Goal: Task Accomplishment & Management: Manage account settings

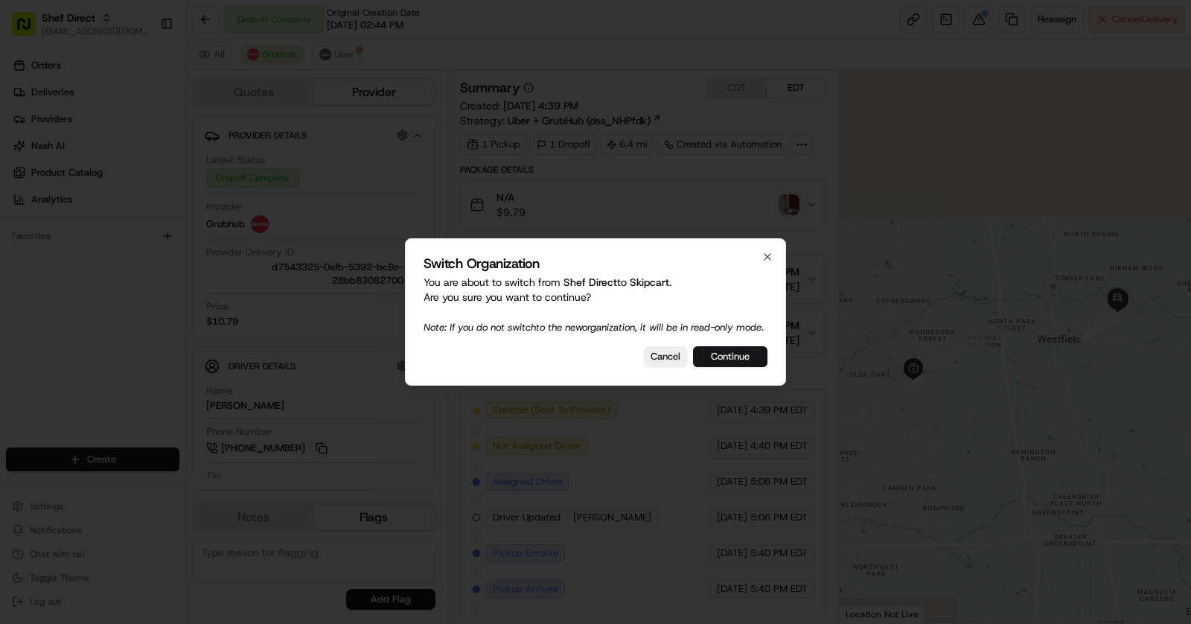
click at [727, 362] on button "Continue" at bounding box center [730, 356] width 74 height 21
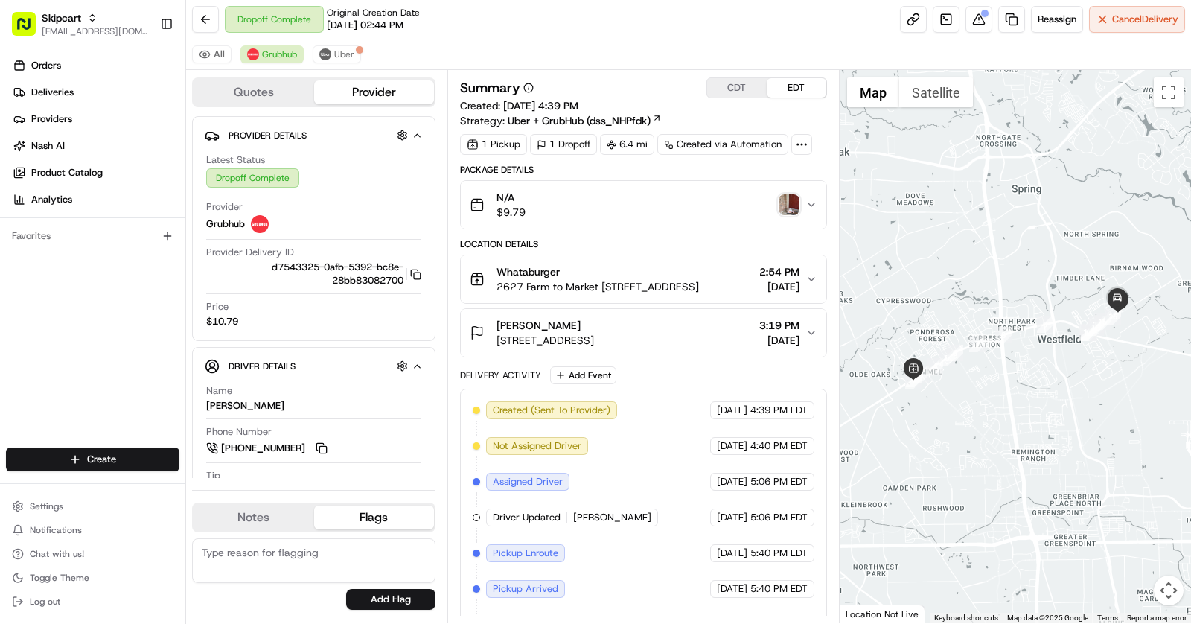
click at [792, 202] on img "button" at bounding box center [789, 204] width 21 height 21
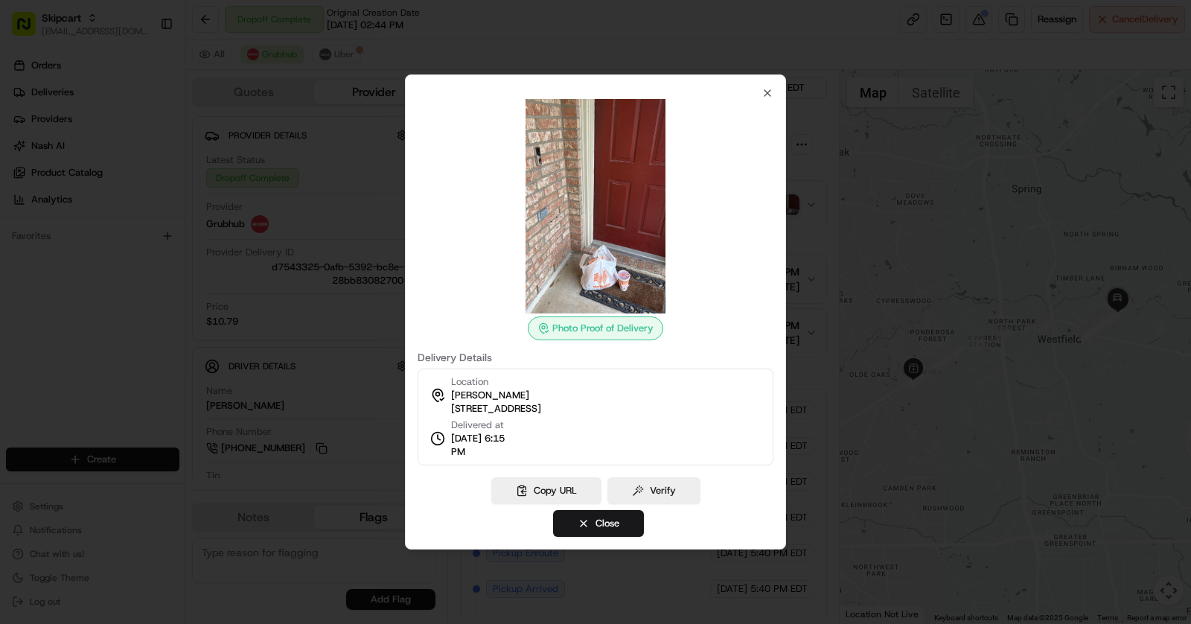
click at [792, 202] on div at bounding box center [595, 312] width 1191 height 624
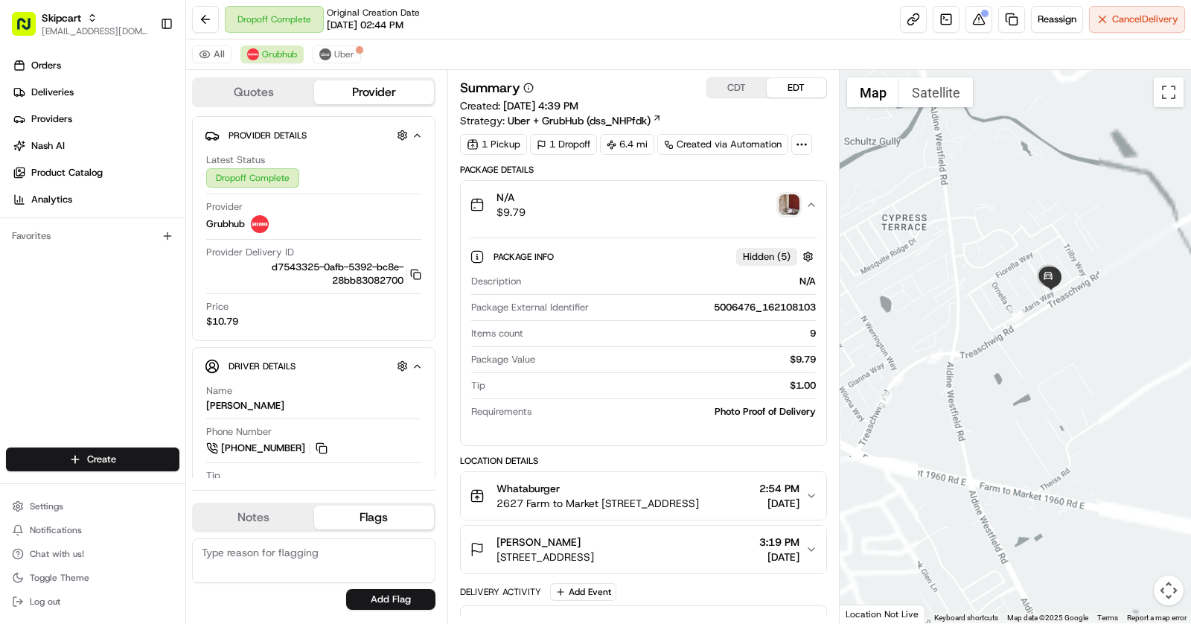
drag, startPoint x: 1111, startPoint y: 316, endPoint x: 970, endPoint y: 332, distance: 142.3
click at [971, 332] on div "To navigate, press the arrow keys." at bounding box center [1016, 346] width 352 height 553
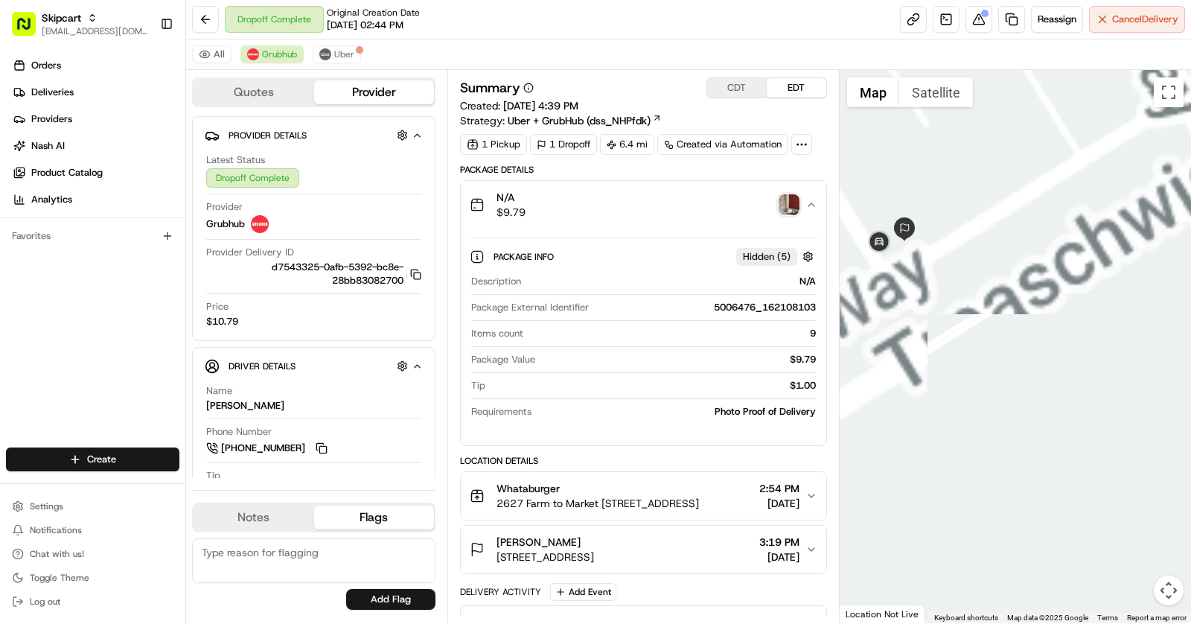
drag, startPoint x: 981, startPoint y: 321, endPoint x: 1132, endPoint y: 322, distance: 151.1
click at [1132, 322] on div at bounding box center [1016, 346] width 352 height 553
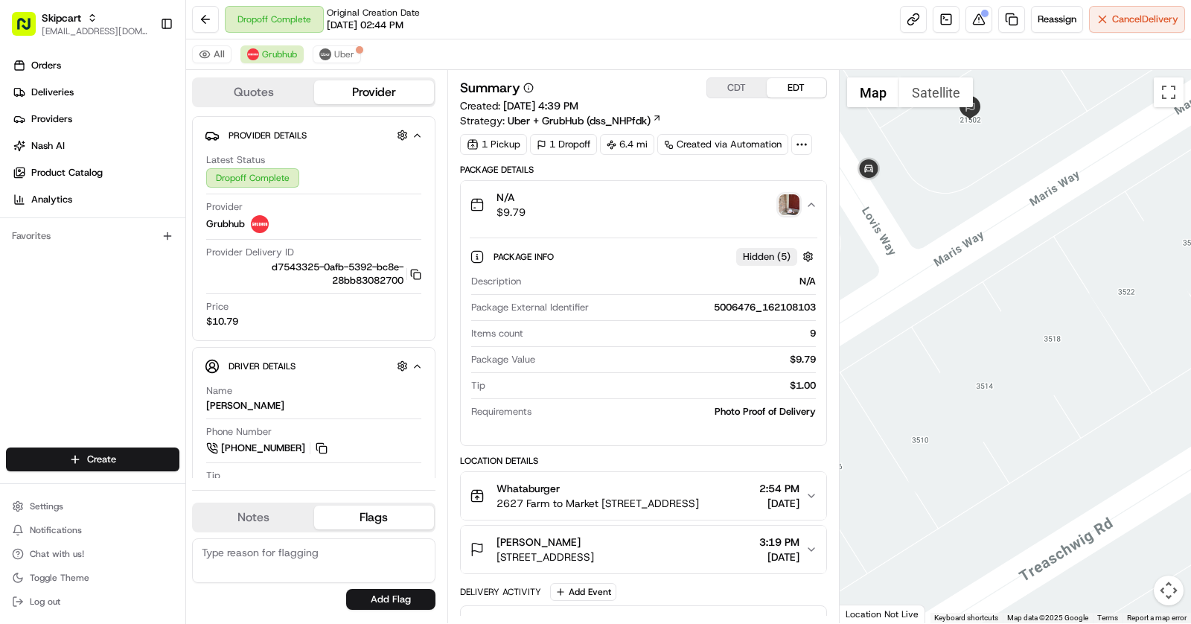
drag, startPoint x: 1008, startPoint y: 268, endPoint x: 1077, endPoint y: 283, distance: 70.1
click at [1077, 283] on div at bounding box center [1016, 346] width 352 height 553
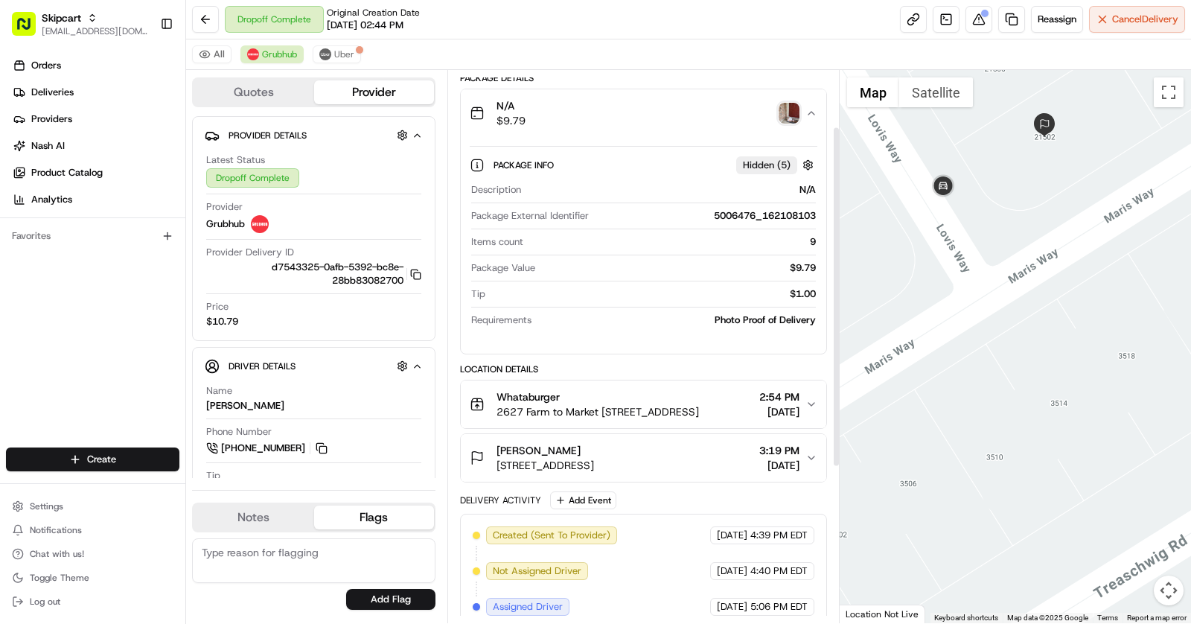
click at [594, 458] on span "21502 Lovis Way, Humble, TX 77338, USA" at bounding box center [544, 465] width 97 height 15
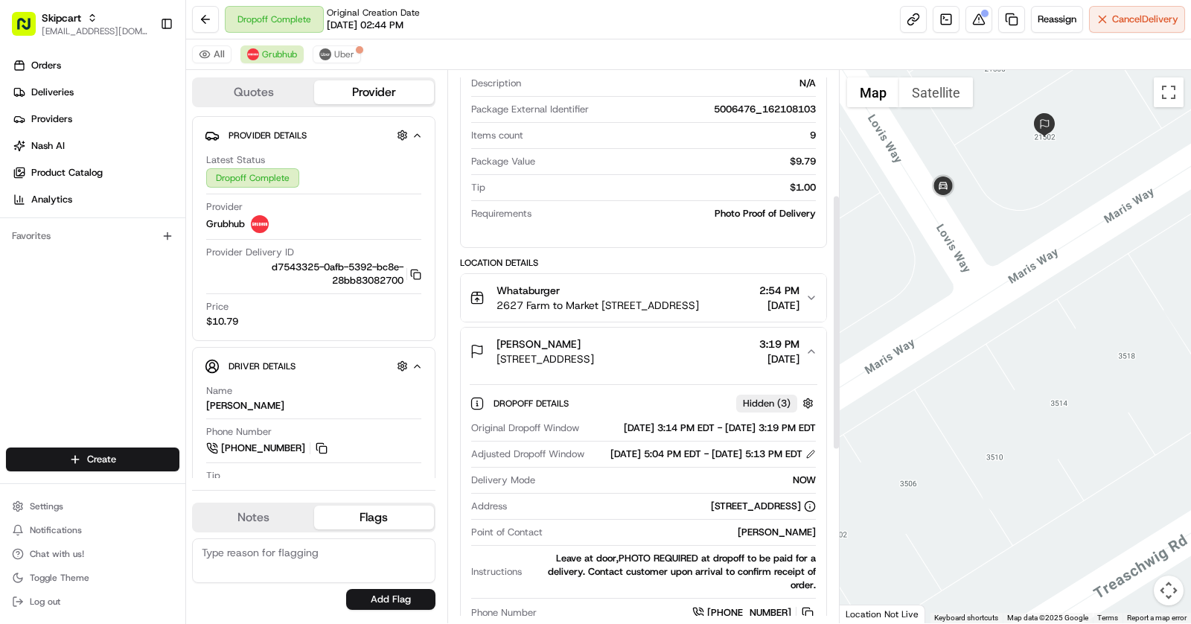
scroll to position [318, 0]
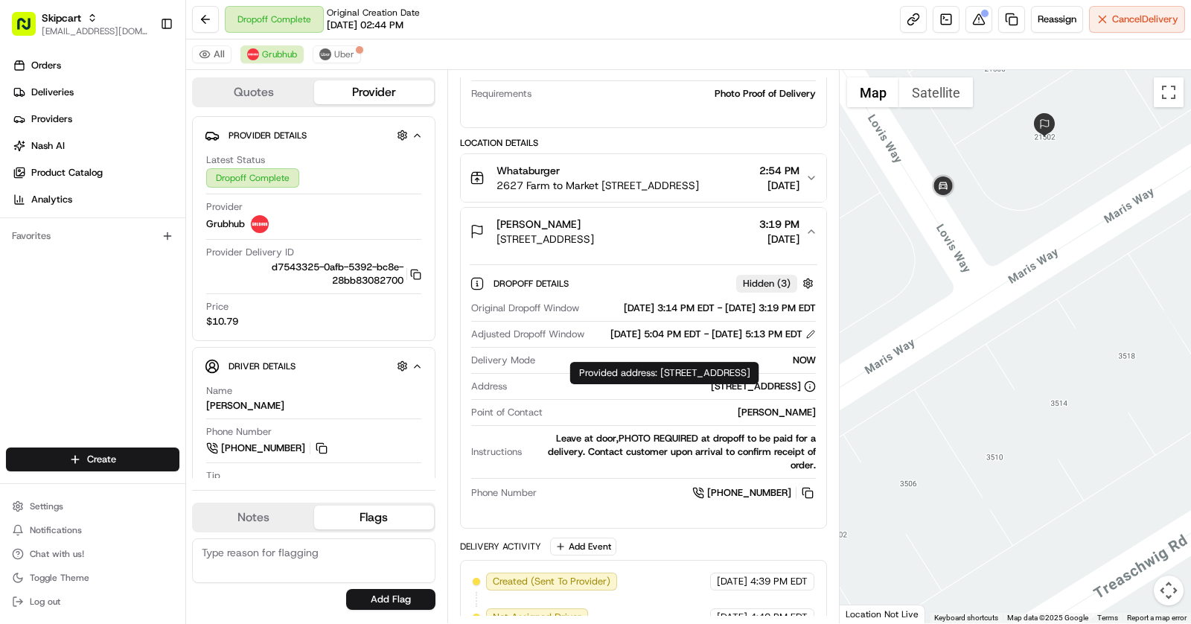
copy div "21502 Lovis Way, Humble, TX, 77338, US"
drag, startPoint x: 662, startPoint y: 374, endPoint x: 738, endPoint y: 391, distance: 77.8
click at [738, 384] on div "Provided address: 21502 Lovis Way, Humble, TX, 77338, US Provided address: 2150…" at bounding box center [664, 373] width 189 height 22
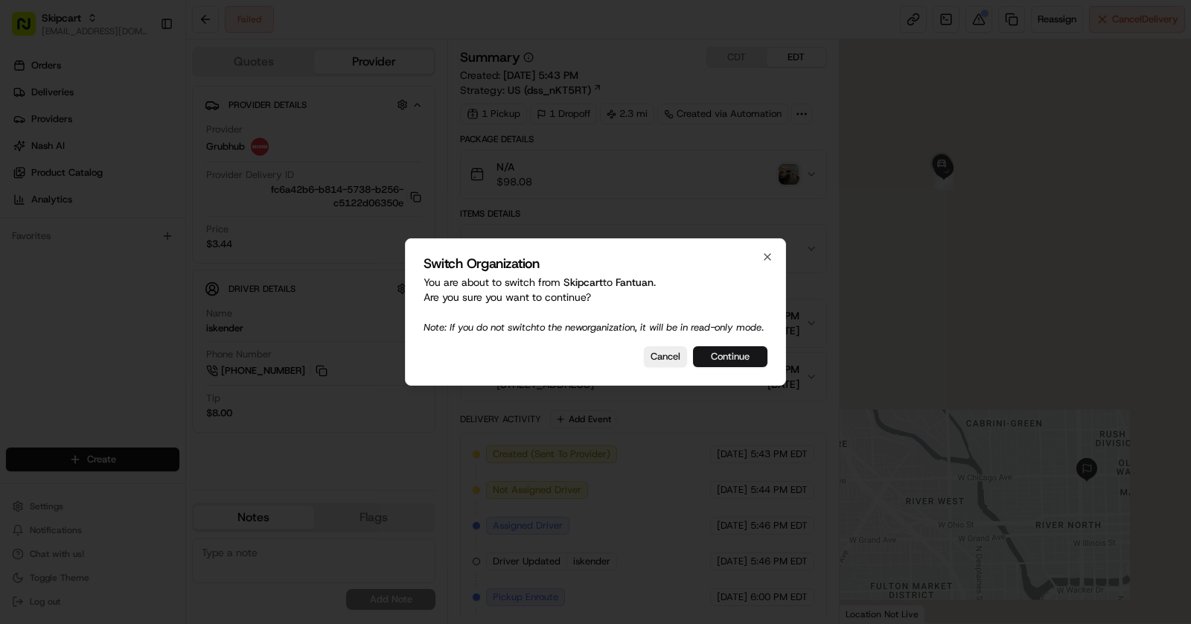
click at [738, 367] on button "Continue" at bounding box center [730, 356] width 74 height 21
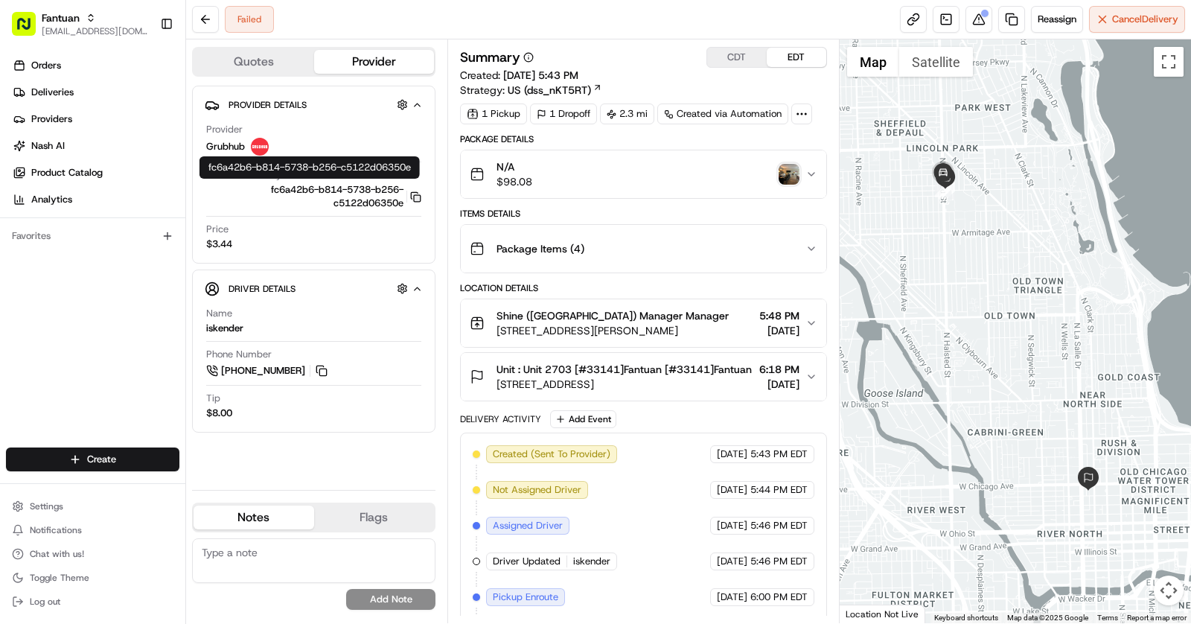
click at [418, 196] on icon "button" at bounding box center [415, 196] width 11 height 11
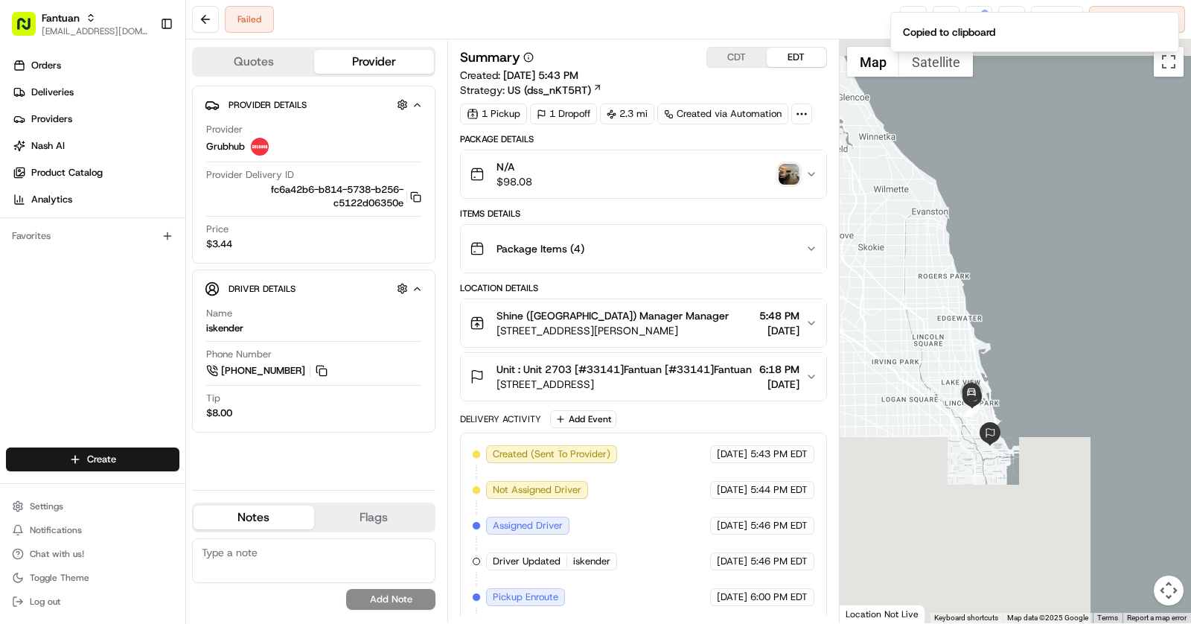
scroll to position [220, 0]
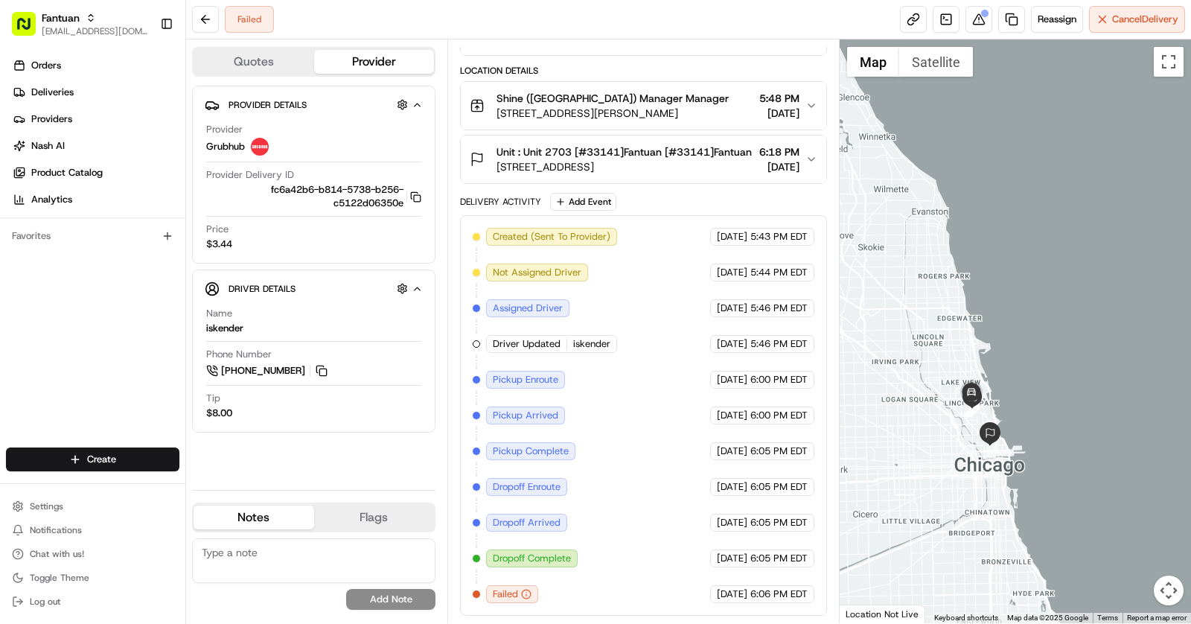
drag, startPoint x: 627, startPoint y: 426, endPoint x: 643, endPoint y: 322, distance: 105.4
click at [643, 322] on div "Created (Sent To Provider) Grubhub 08/18/2025 5:43 PM EDT Not Assigned Driver G…" at bounding box center [644, 415] width 342 height 375
click at [629, 534] on div "Created (Sent To Provider) Grubhub 08/18/2025 5:43 PM EDT Not Assigned Driver G…" at bounding box center [644, 415] width 342 height 375
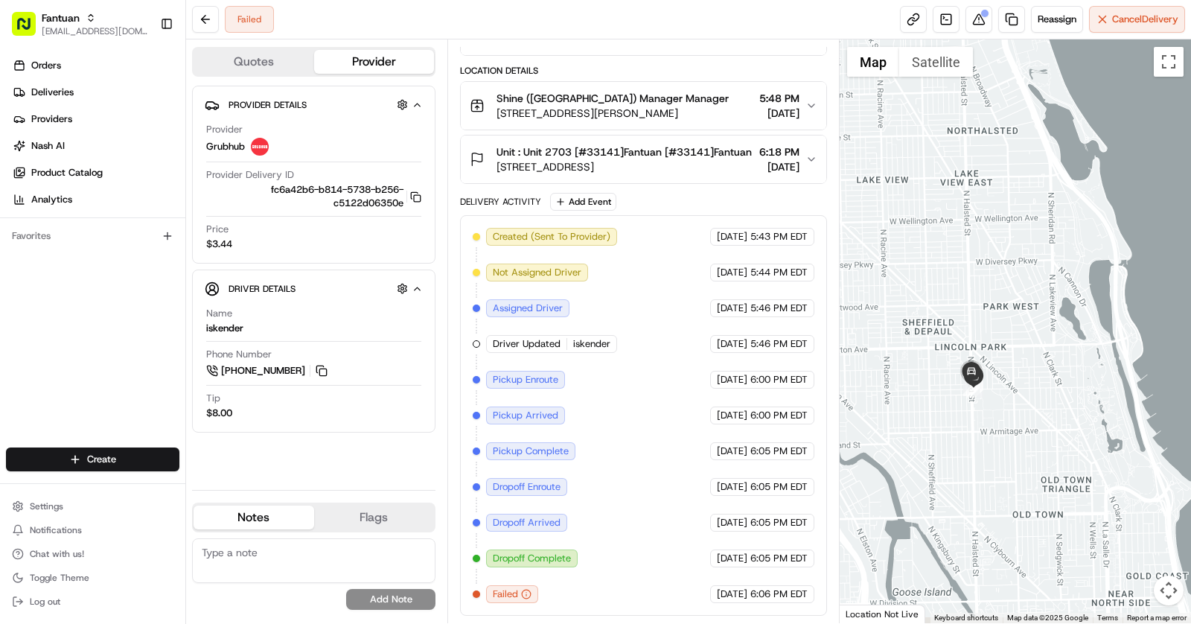
drag, startPoint x: 975, startPoint y: 402, endPoint x: 1032, endPoint y: 264, distance: 149.1
click at [1032, 264] on div at bounding box center [1016, 331] width 352 height 584
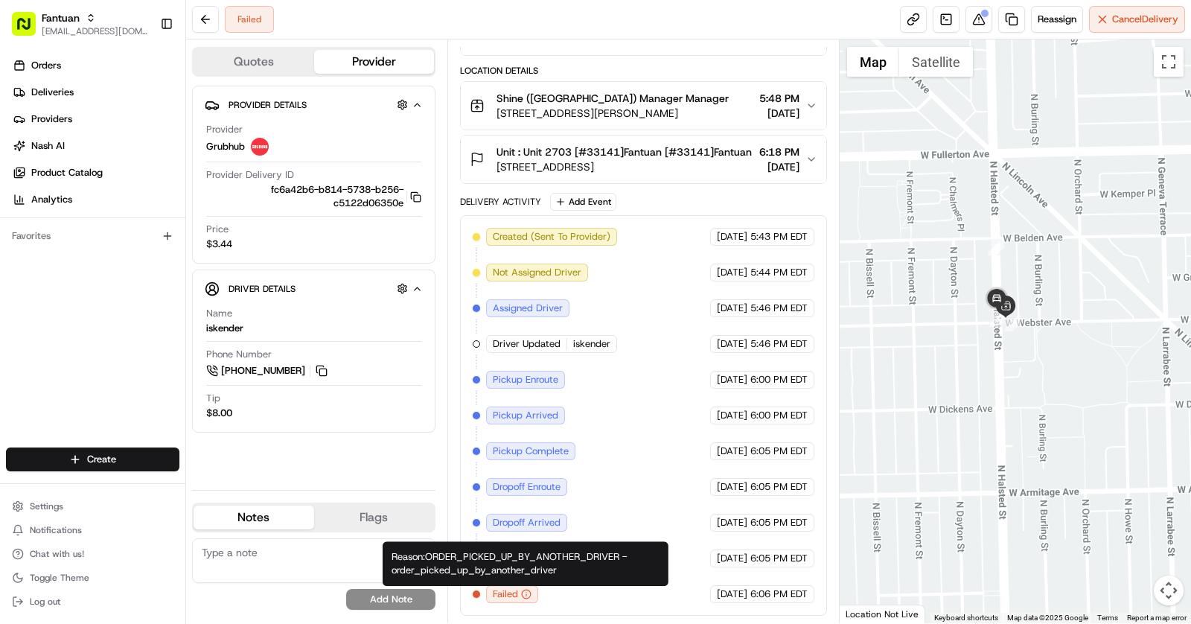
click at [528, 572] on div "Reason: ORDER_PICKED_UP_BY_ANOTHER_DRIVER - order_picked_up_by_another_driver R…" at bounding box center [526, 563] width 286 height 45
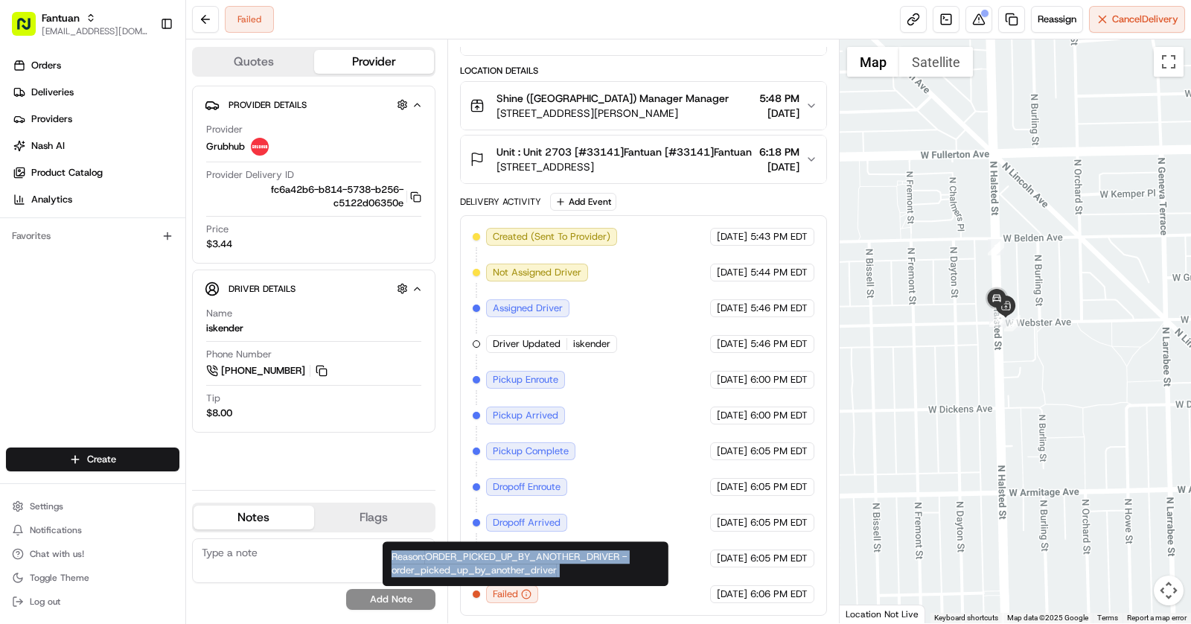
click at [528, 572] on div "Reason: ORDER_PICKED_UP_BY_ANOTHER_DRIVER - order_picked_up_by_another_driver R…" at bounding box center [526, 563] width 286 height 45
copy div "Reason: ORDER_PICKED_UP_BY_ANOTHER_DRIVER - order_picked_up_by_another_driver"
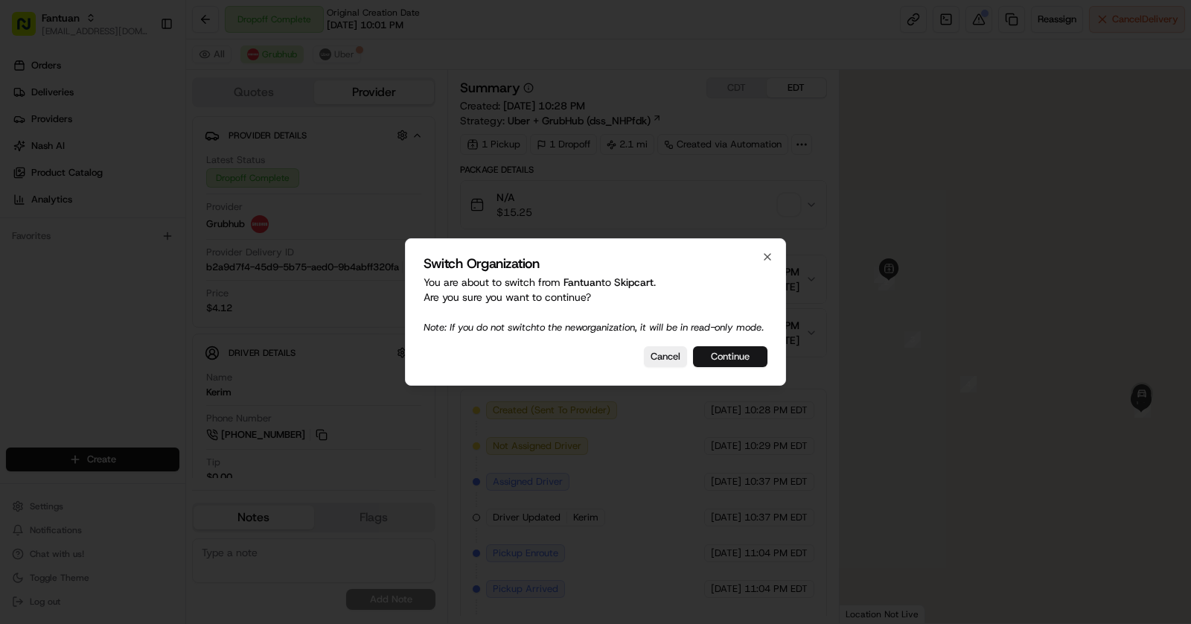
click at [739, 365] on button "Continue" at bounding box center [730, 356] width 74 height 21
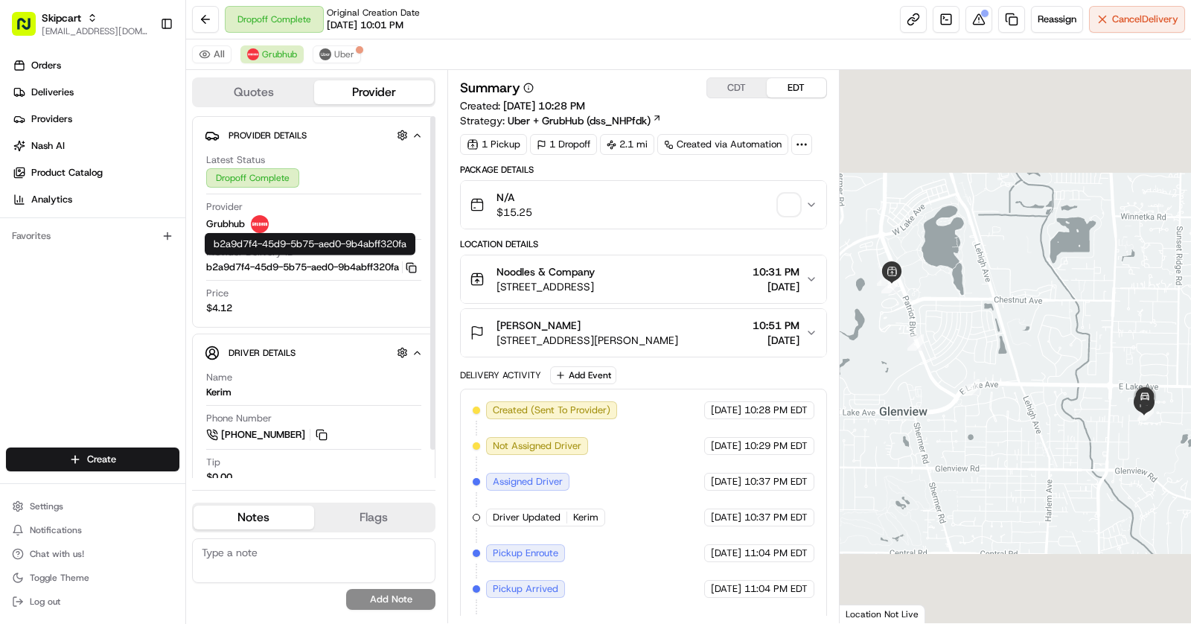
click at [410, 270] on icon "button" at bounding box center [411, 267] width 11 height 11
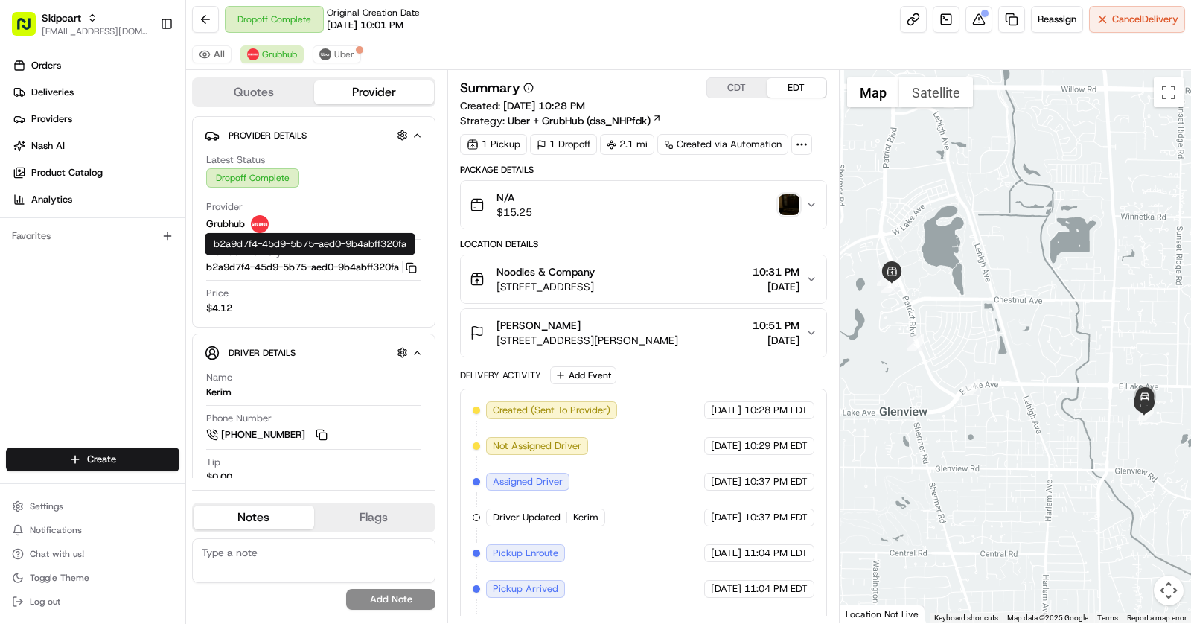
click at [717, 321] on div "Maddie P 1331 Sanford Ct, Glenview, IL 60025, USA 10:51 PM 08/16/2025" at bounding box center [638, 333] width 336 height 30
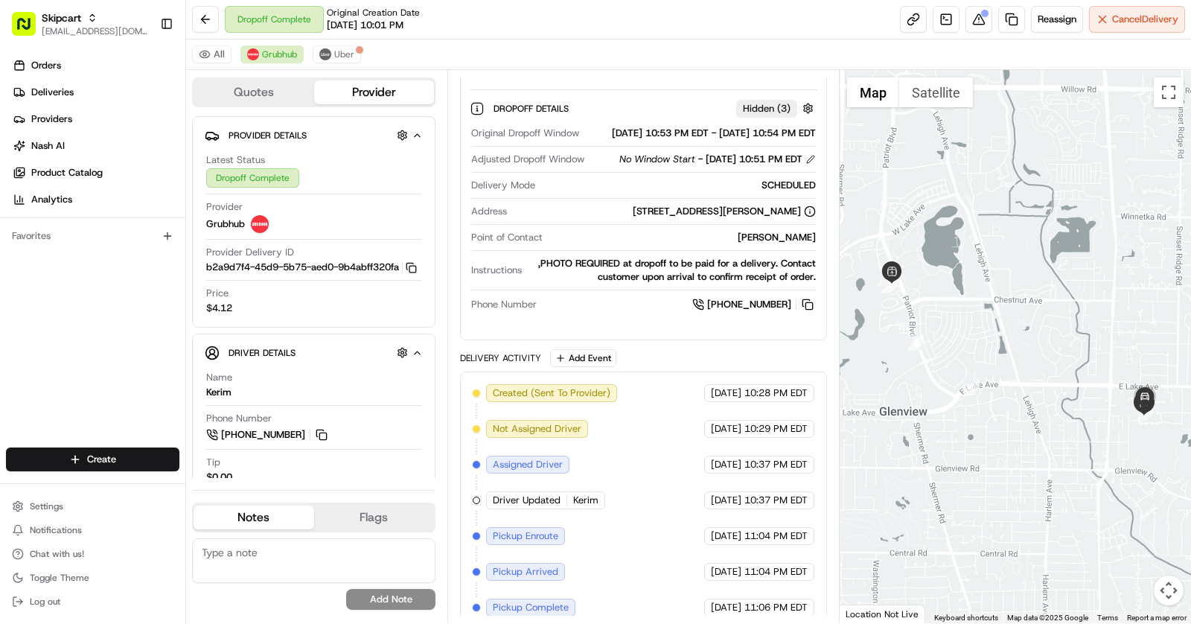
scroll to position [412, 0]
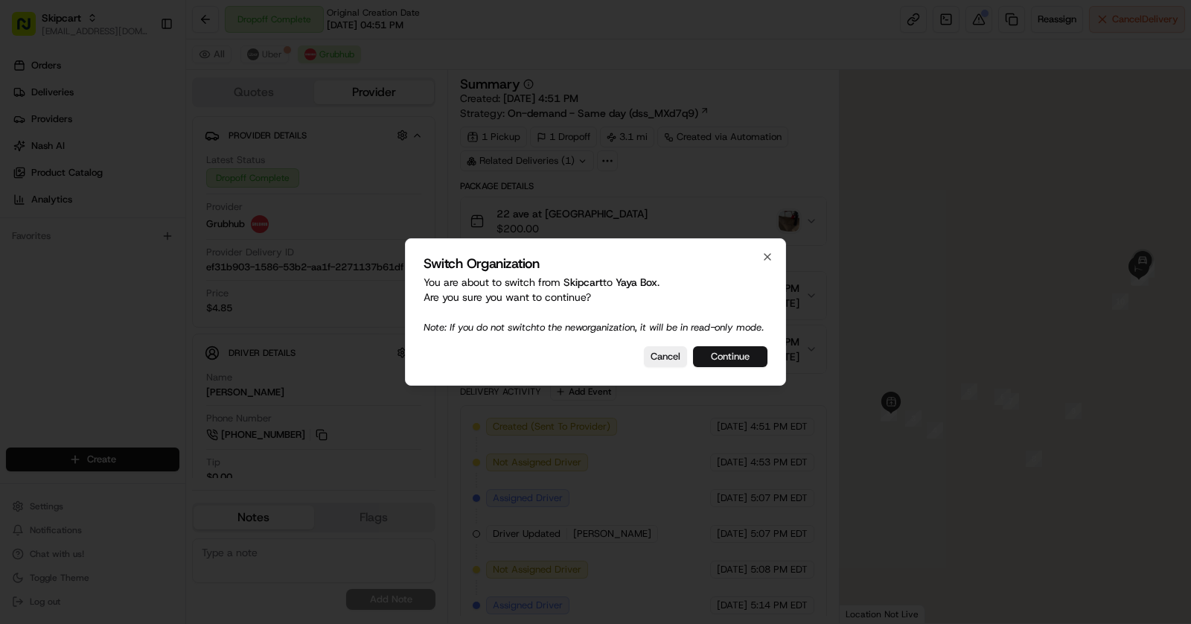
click at [730, 367] on button "Continue" at bounding box center [730, 356] width 74 height 21
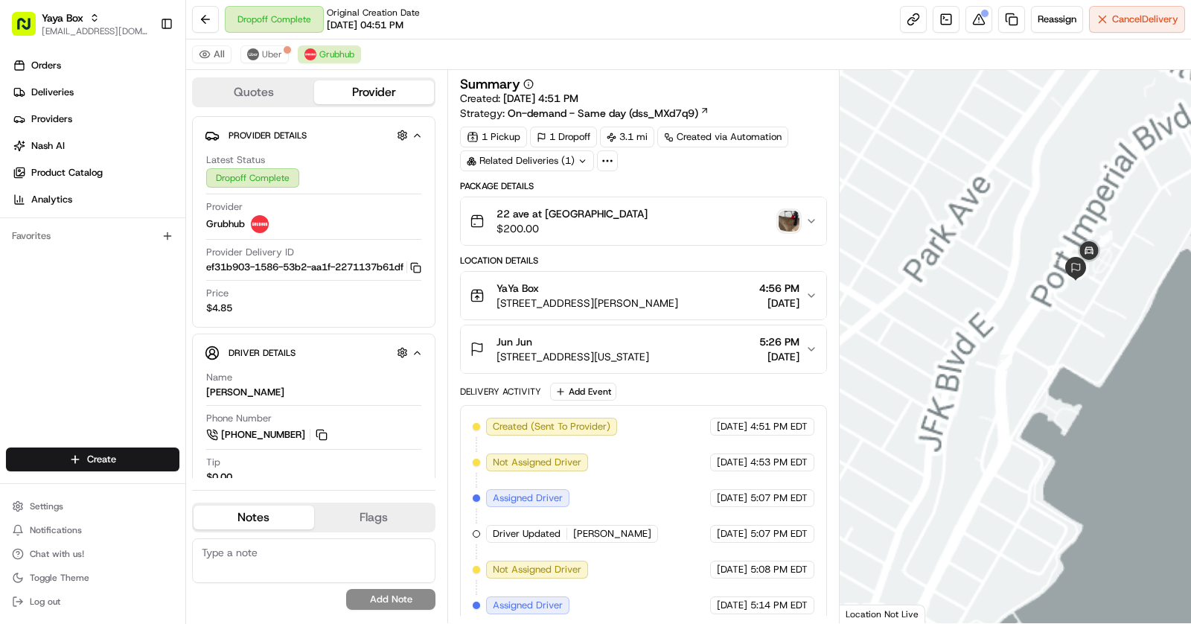
drag, startPoint x: 1126, startPoint y: 256, endPoint x: 994, endPoint y: 253, distance: 131.8
click at [994, 253] on div at bounding box center [1016, 346] width 352 height 553
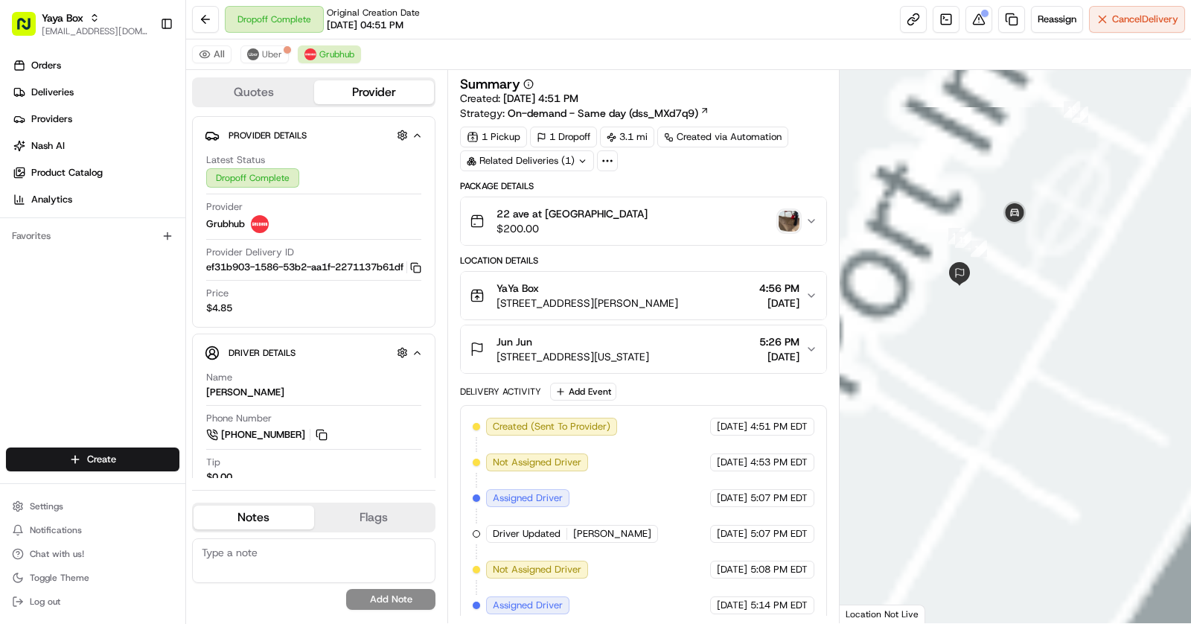
drag, startPoint x: 1002, startPoint y: 266, endPoint x: 1055, endPoint y: 266, distance: 53.6
click at [1055, 266] on div at bounding box center [1016, 346] width 352 height 553
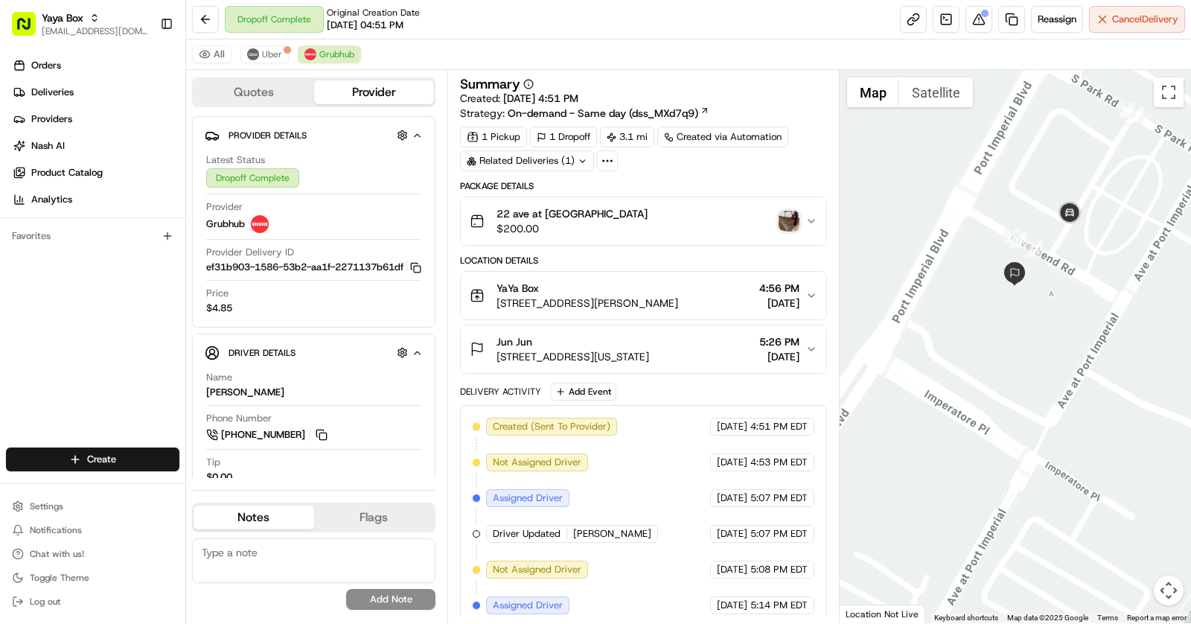
click at [785, 211] on img "button" at bounding box center [789, 221] width 21 height 21
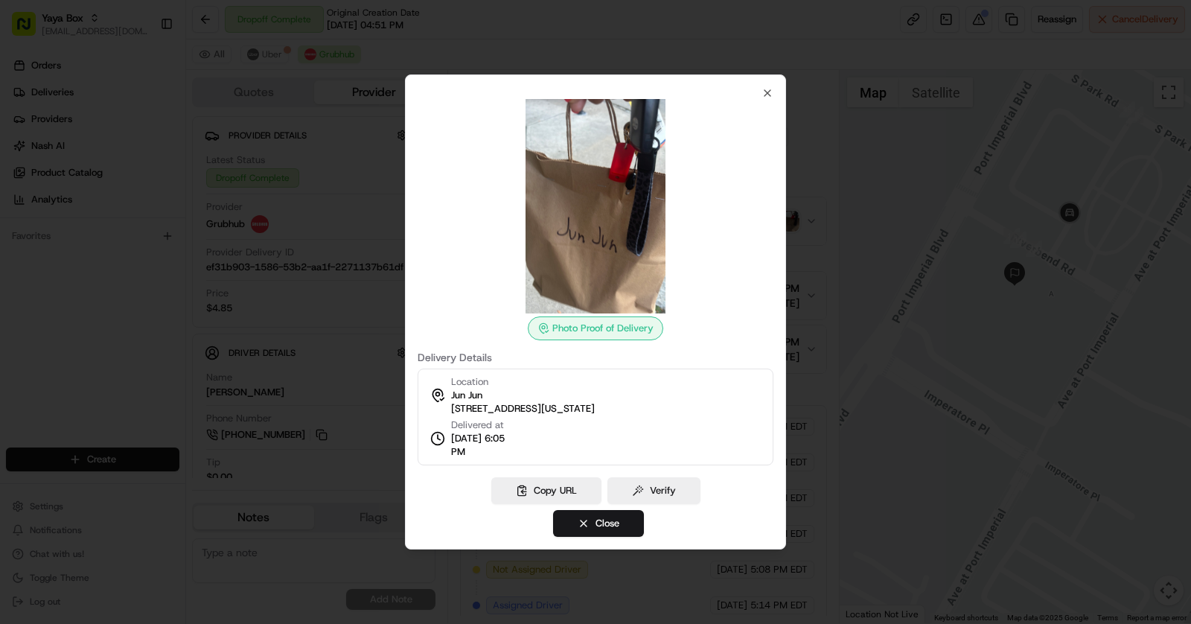
click at [337, 231] on div at bounding box center [595, 312] width 1191 height 624
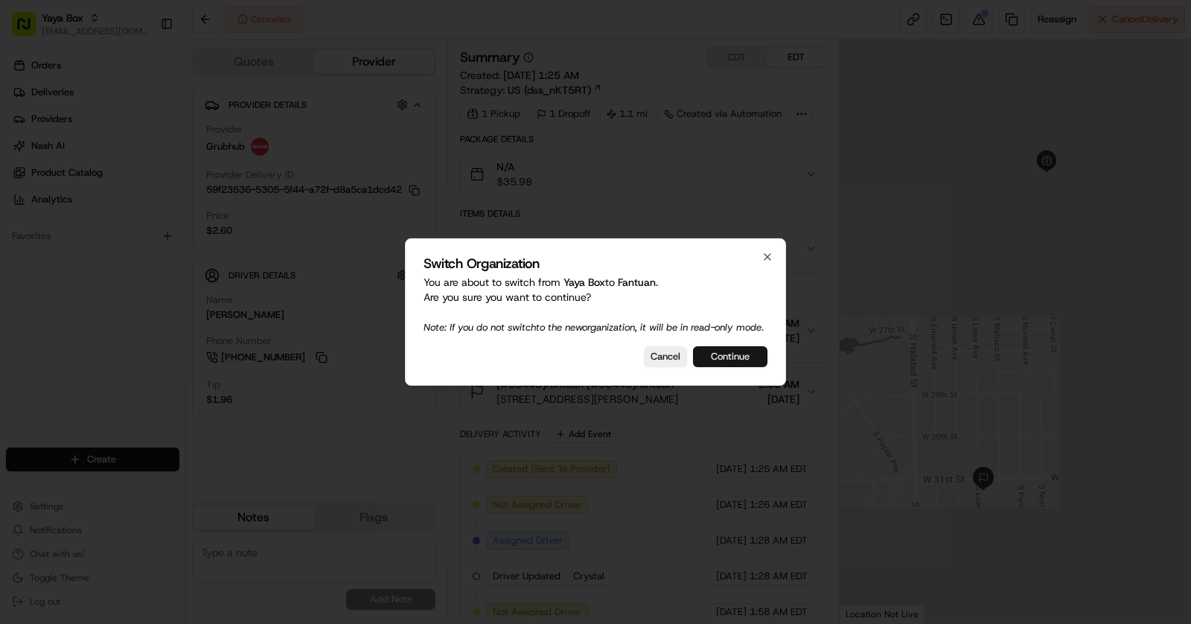
click at [720, 365] on button "Continue" at bounding box center [730, 356] width 74 height 21
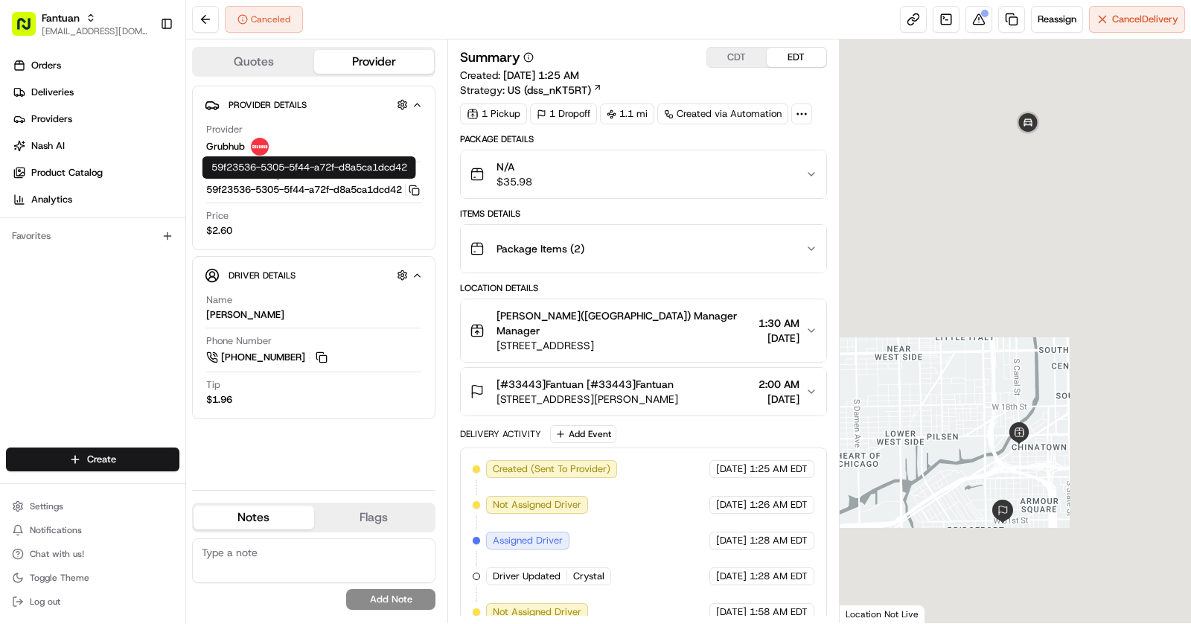
click at [421, 197] on div "Provider Grubhub Provider Delivery ID 59f23536-5305-5f44-a72f-d8a5ca1dcd42 Copy…" at bounding box center [314, 180] width 218 height 127
click at [417, 196] on icon "button" at bounding box center [414, 190] width 11 height 11
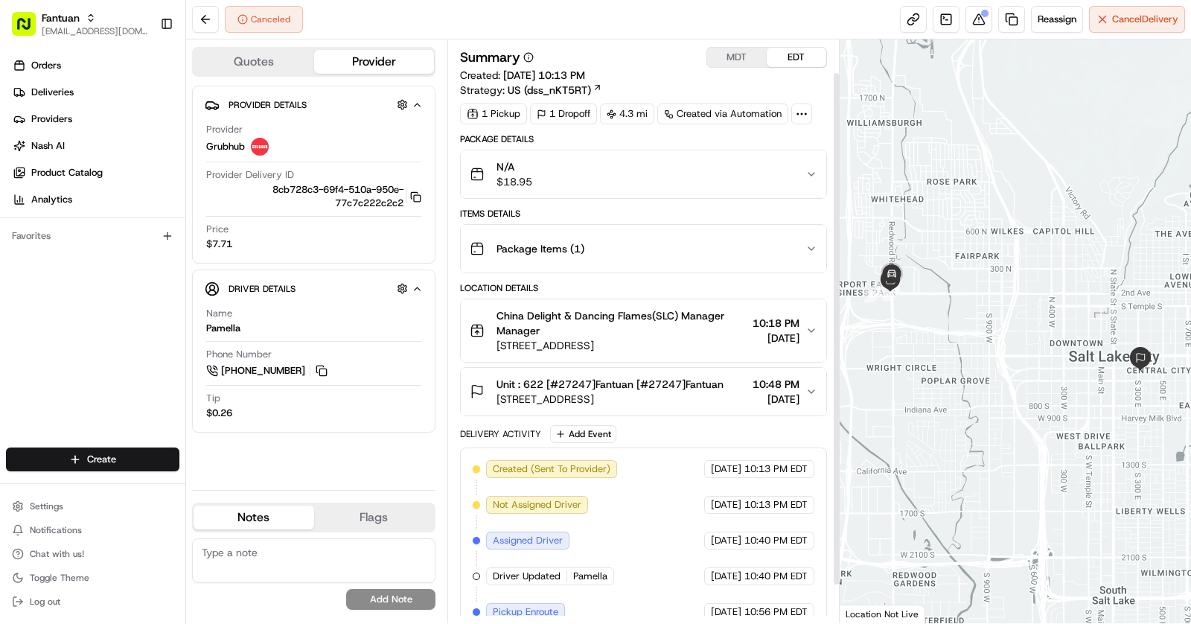
scroll to position [80, 0]
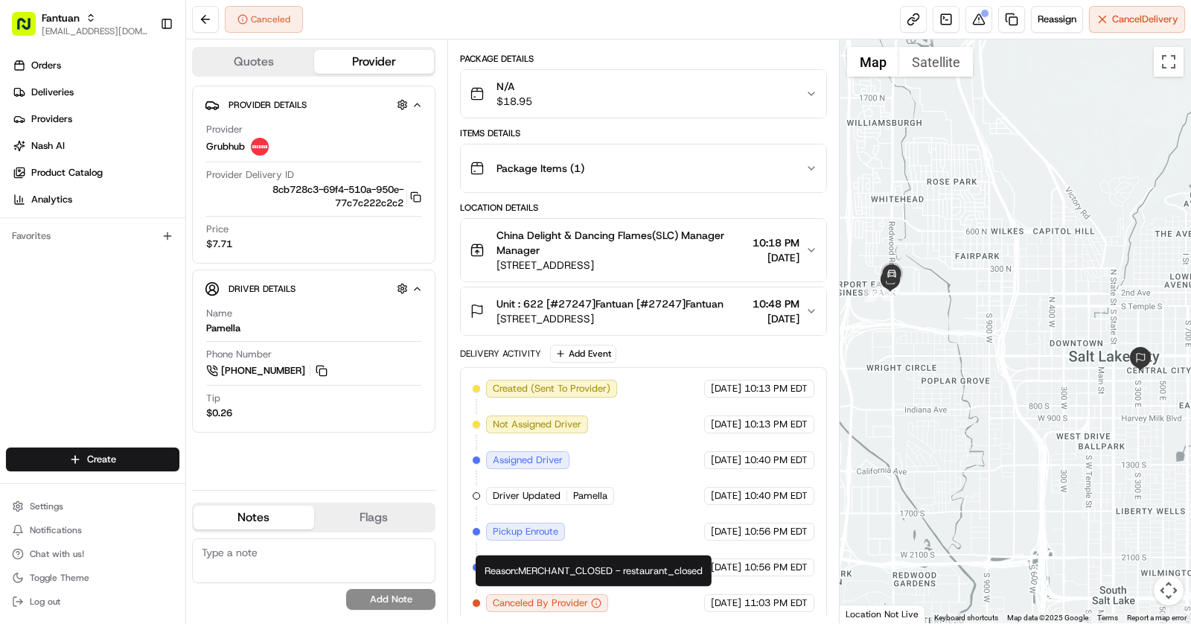
click at [560, 565] on div "Reason: MERCHANT_CLOSED - restaurant_closed Reason: MERCHANT_CLOSED - restauran…" at bounding box center [594, 570] width 236 height 31
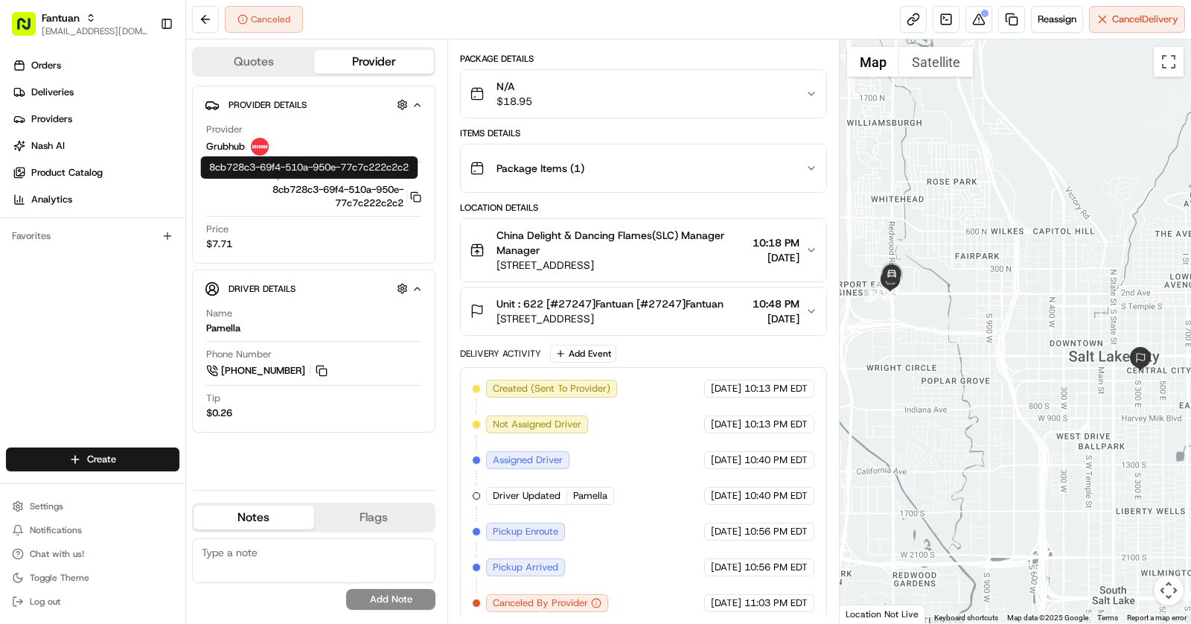
click at [421, 188] on button "8cb728c3-69f4-510a-950e-77c7c222c2c2 Copy 8cb728c3-69f4-510a-950e-77c7c222c2c2" at bounding box center [313, 196] width 215 height 27
click at [417, 196] on icon "button" at bounding box center [415, 196] width 11 height 11
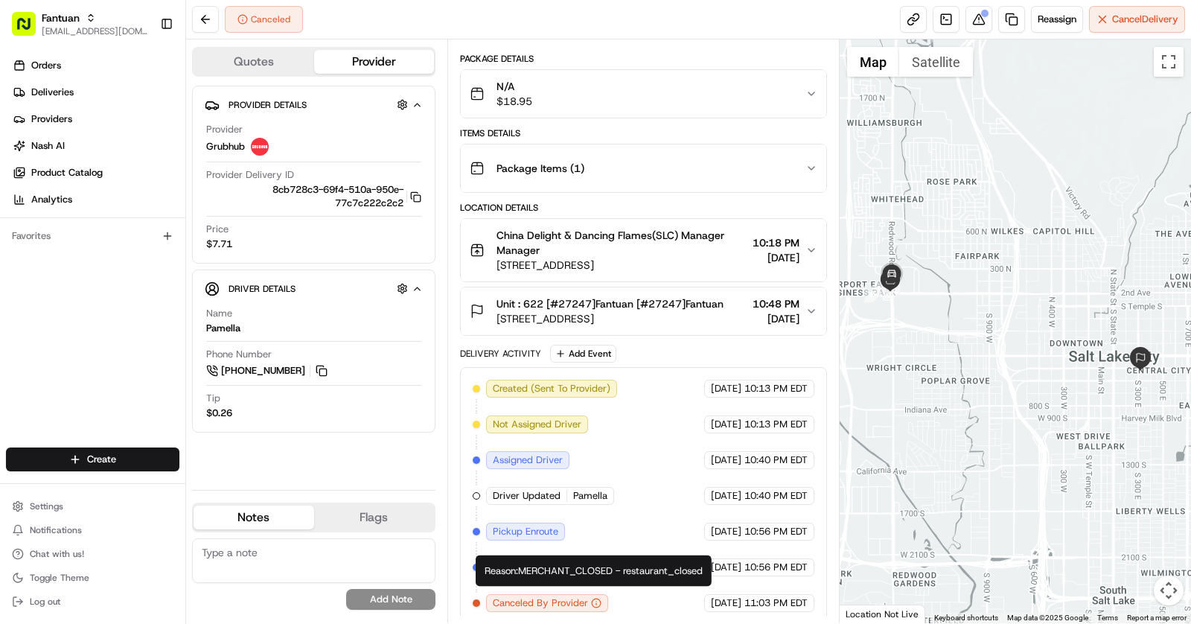
click at [582, 575] on div "Reason: MERCHANT_CLOSED - restaurant_closed Reason: MERCHANT_CLOSED - restauran…" at bounding box center [594, 570] width 236 height 31
copy div "Reason: MERCHANT_CLOSED - restaurant_closed"
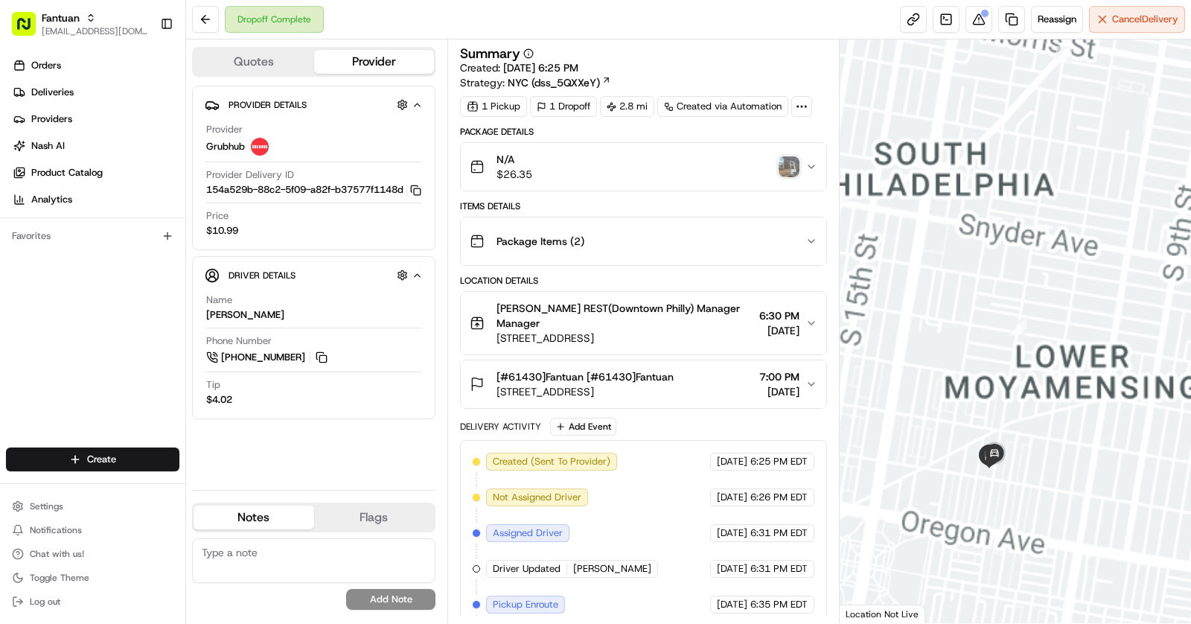
drag, startPoint x: 958, startPoint y: 527, endPoint x: 963, endPoint y: 289, distance: 238.2
click at [963, 289] on div at bounding box center [1016, 331] width 352 height 584
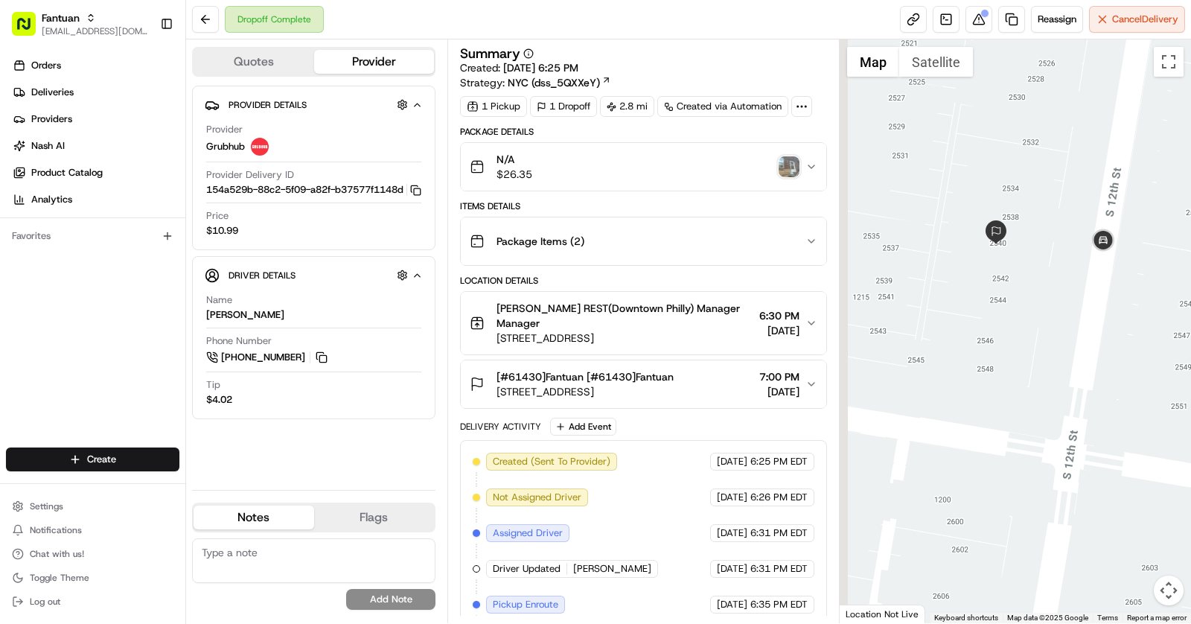
drag, startPoint x: 1020, startPoint y: 258, endPoint x: 1058, endPoint y: 253, distance: 38.3
click at [1058, 253] on div at bounding box center [1016, 331] width 352 height 584
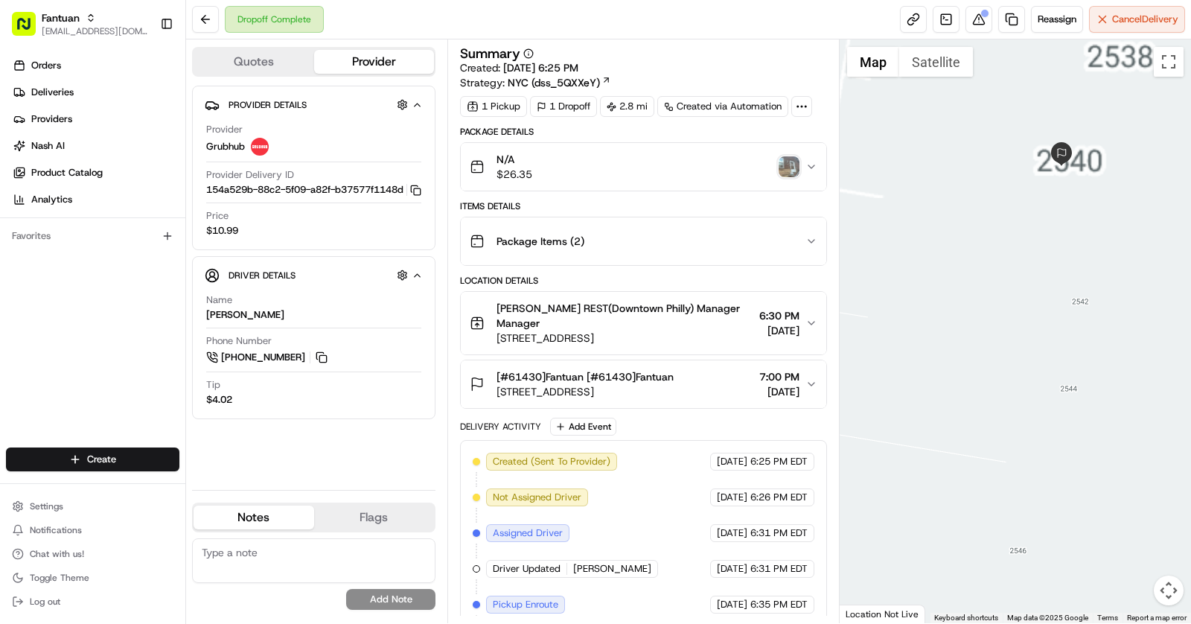
drag, startPoint x: 1013, startPoint y: 300, endPoint x: 992, endPoint y: 467, distance: 168.8
click at [993, 467] on div at bounding box center [1016, 331] width 352 height 584
drag, startPoint x: 1056, startPoint y: 238, endPoint x: 936, endPoint y: 239, distance: 120.6
click at [936, 239] on div at bounding box center [1016, 331] width 352 height 584
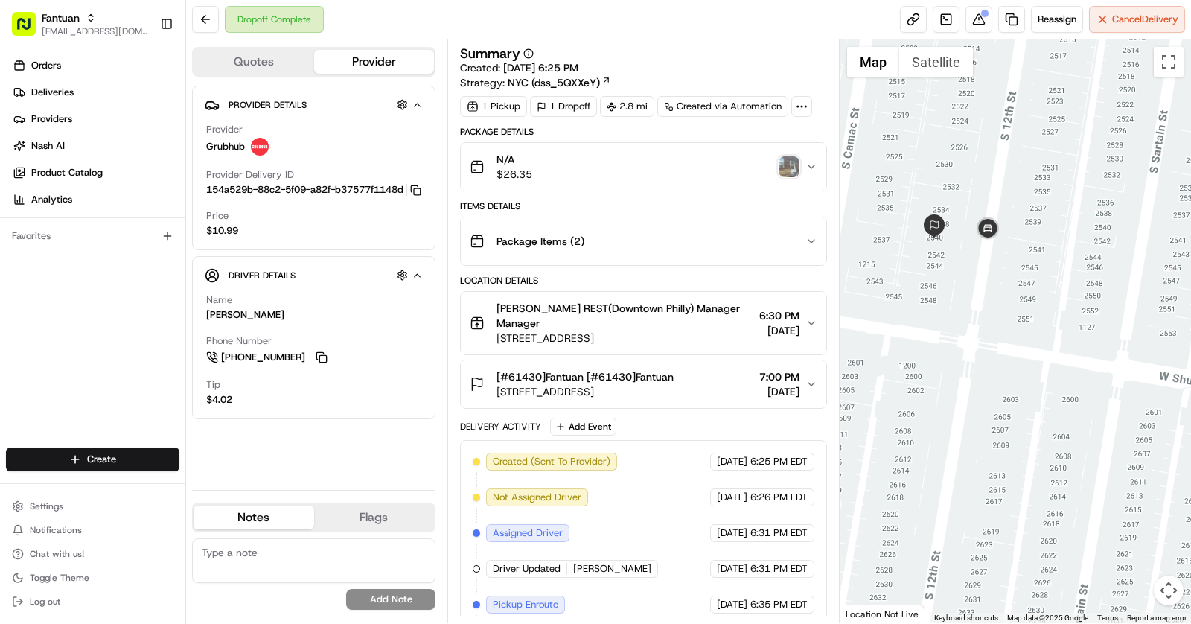
click at [592, 360] on button "[#61430]Fantuan [#61430]Fantuan 2540 S 12th St, Philadelphia, PA 19148, USA 7:0…" at bounding box center [643, 384] width 365 height 48
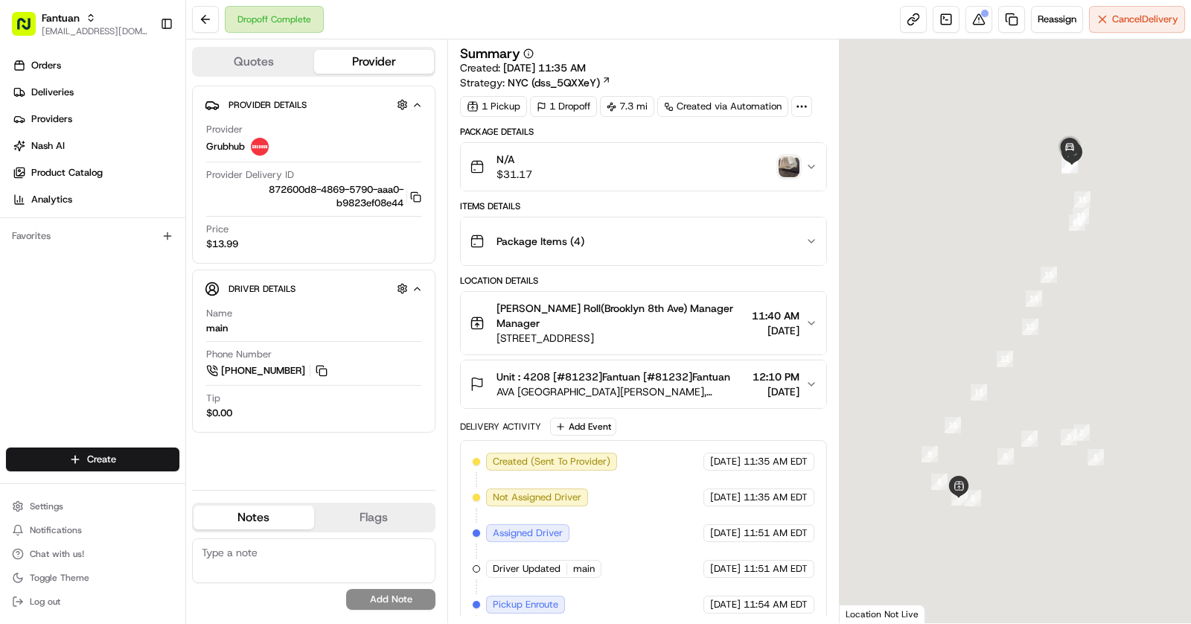
scroll to position [193, 0]
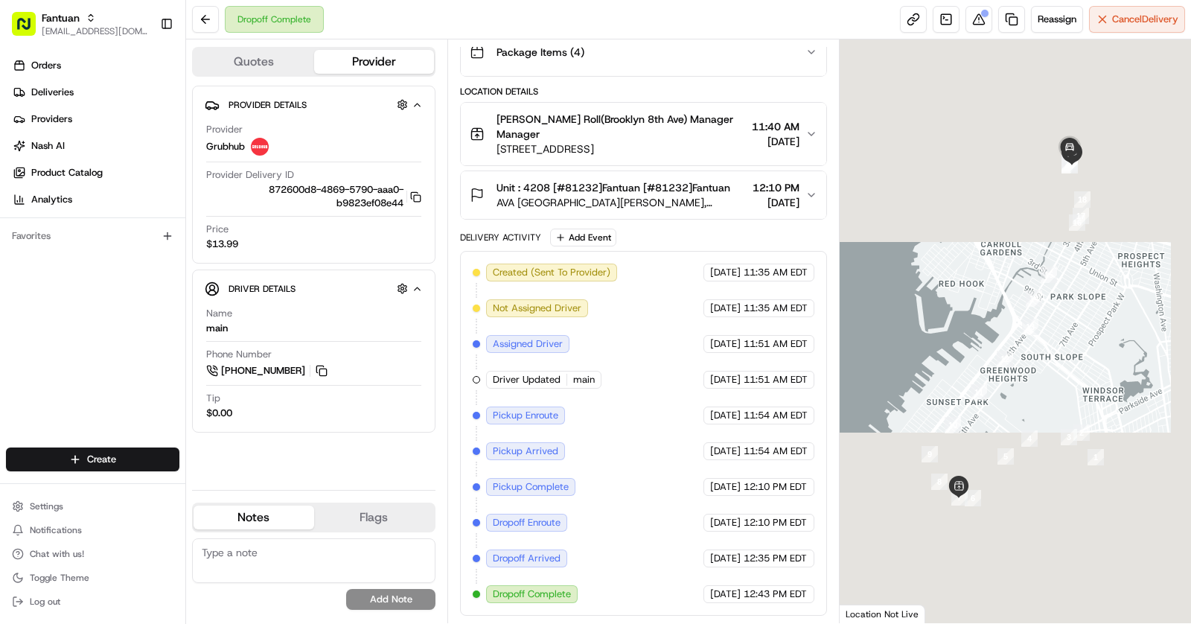
click at [704, 210] on span "AVA [GEOGRAPHIC_DATA][PERSON_NAME], [STREET_ADDRESS]" at bounding box center [621, 202] width 250 height 15
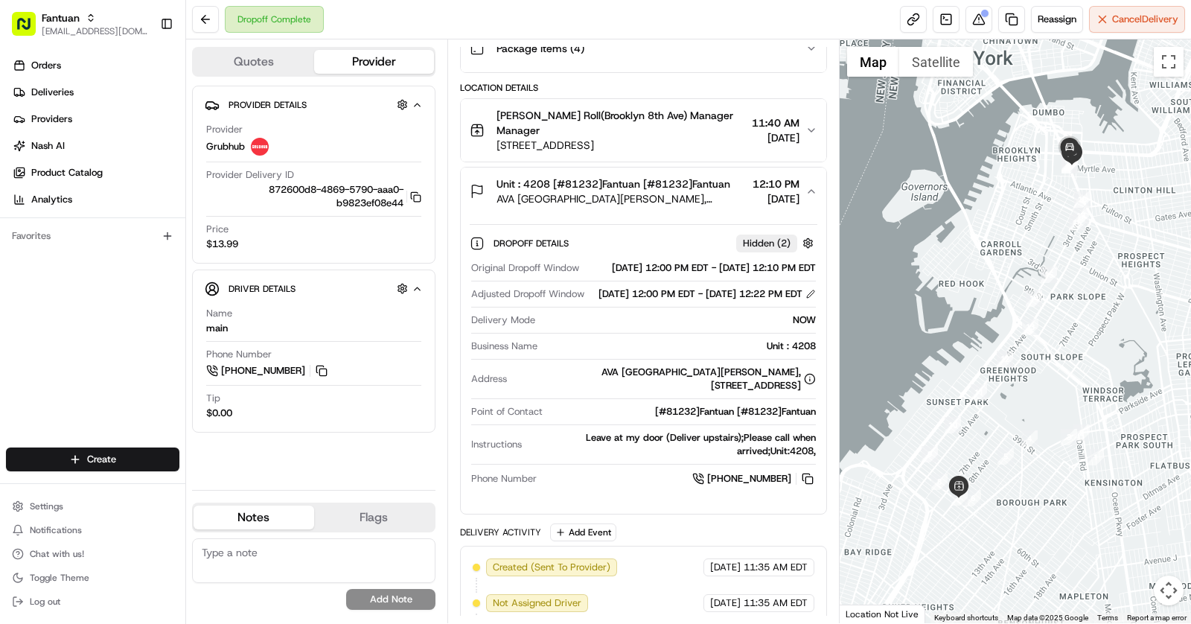
click at [689, 203] on span "AVA [GEOGRAPHIC_DATA][PERSON_NAME], [STREET_ADDRESS]" at bounding box center [621, 198] width 250 height 15
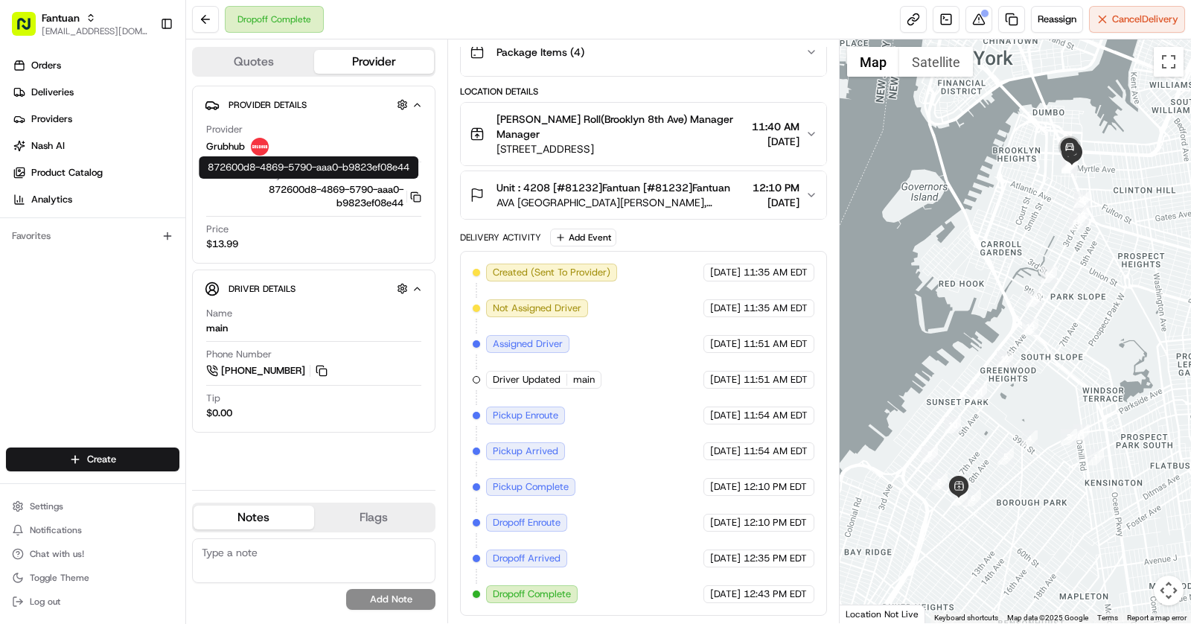
click at [415, 199] on rect "button" at bounding box center [417, 198] width 7 height 7
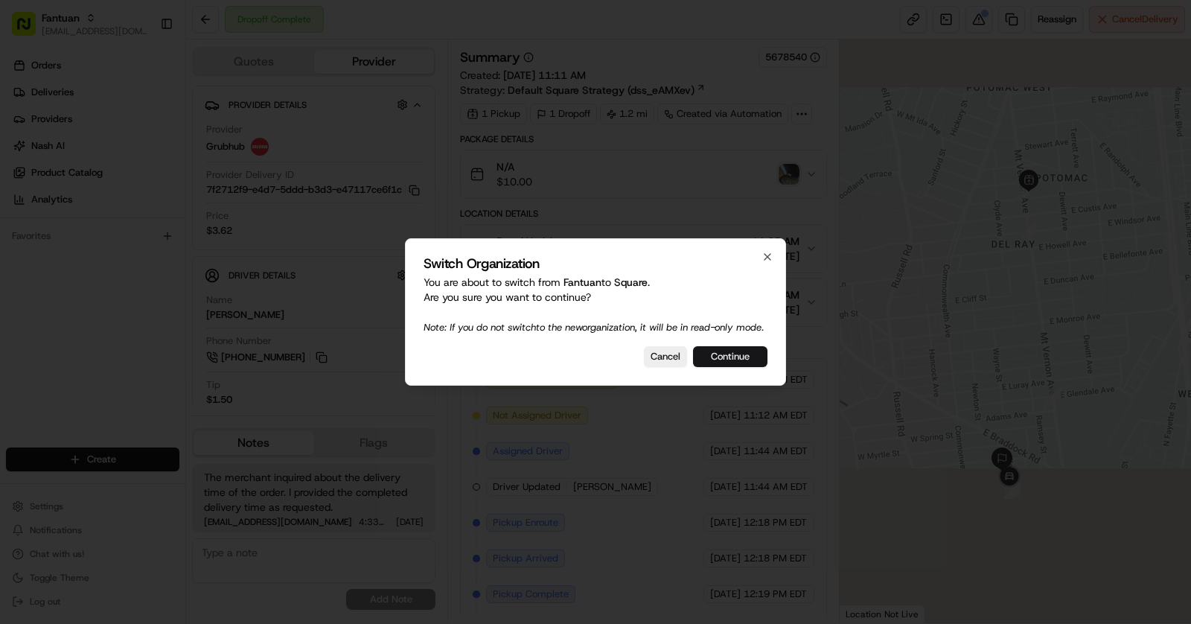
click at [740, 367] on button "Continue" at bounding box center [730, 356] width 74 height 21
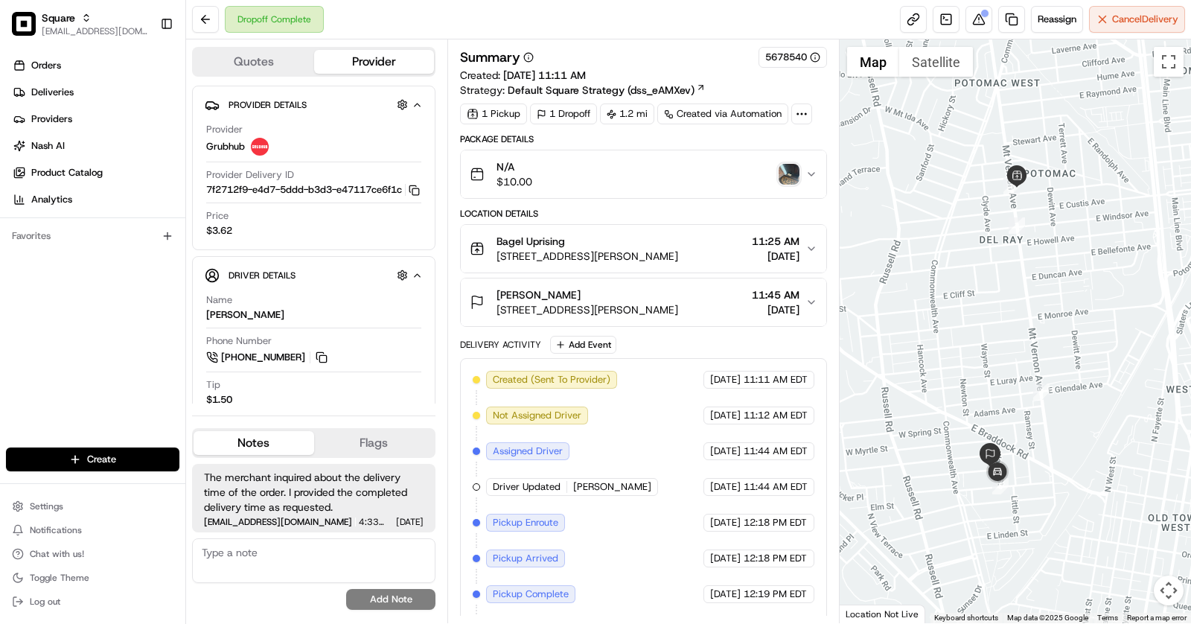
click at [649, 303] on span "26 E Chapman St, Alexandria, VA 22301, USA" at bounding box center [587, 309] width 182 height 15
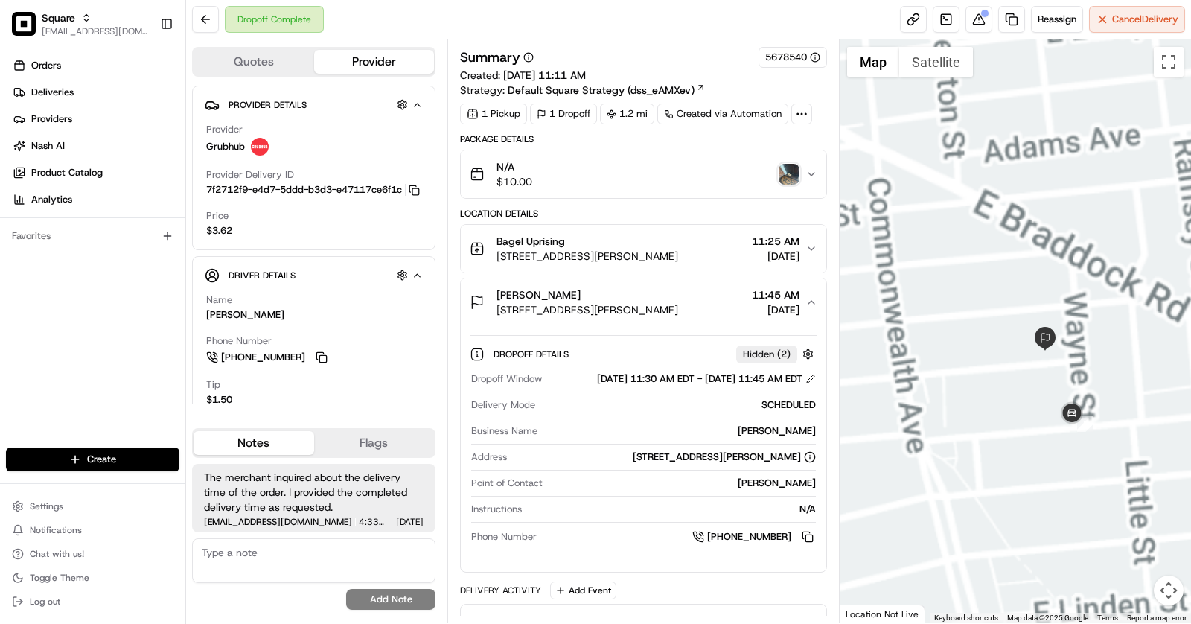
drag, startPoint x: 969, startPoint y: 446, endPoint x: 964, endPoint y: 244, distance: 201.8
click at [964, 244] on div at bounding box center [1016, 331] width 352 height 584
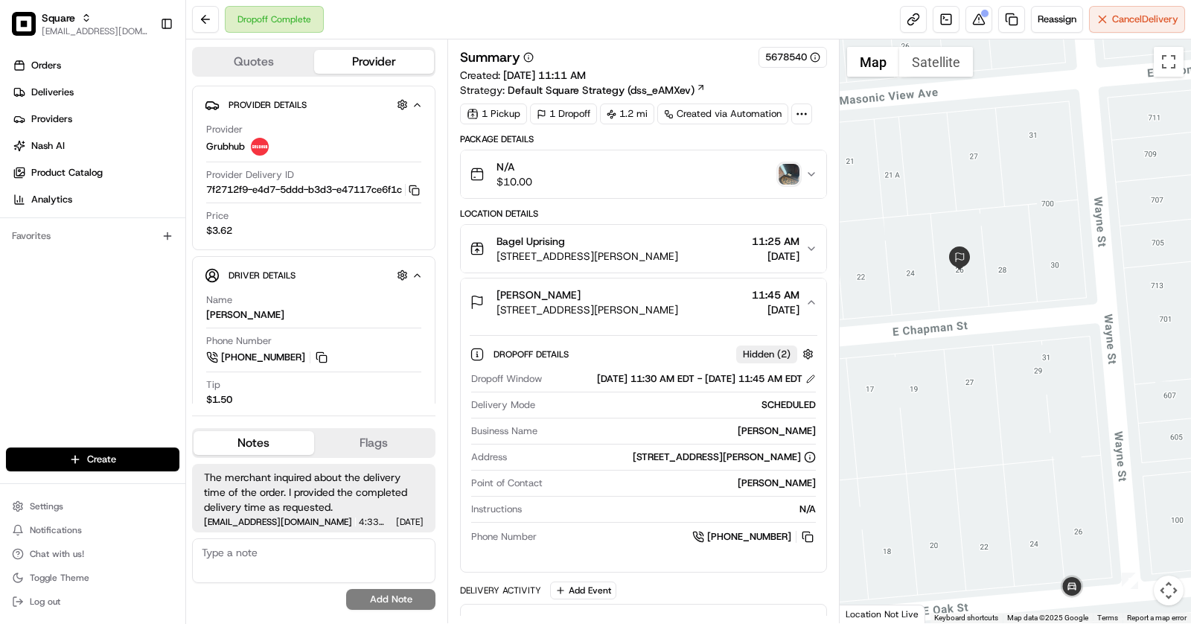
drag, startPoint x: 1049, startPoint y: 314, endPoint x: 981, endPoint y: 237, distance: 102.9
click at [981, 237] on div at bounding box center [1016, 331] width 352 height 584
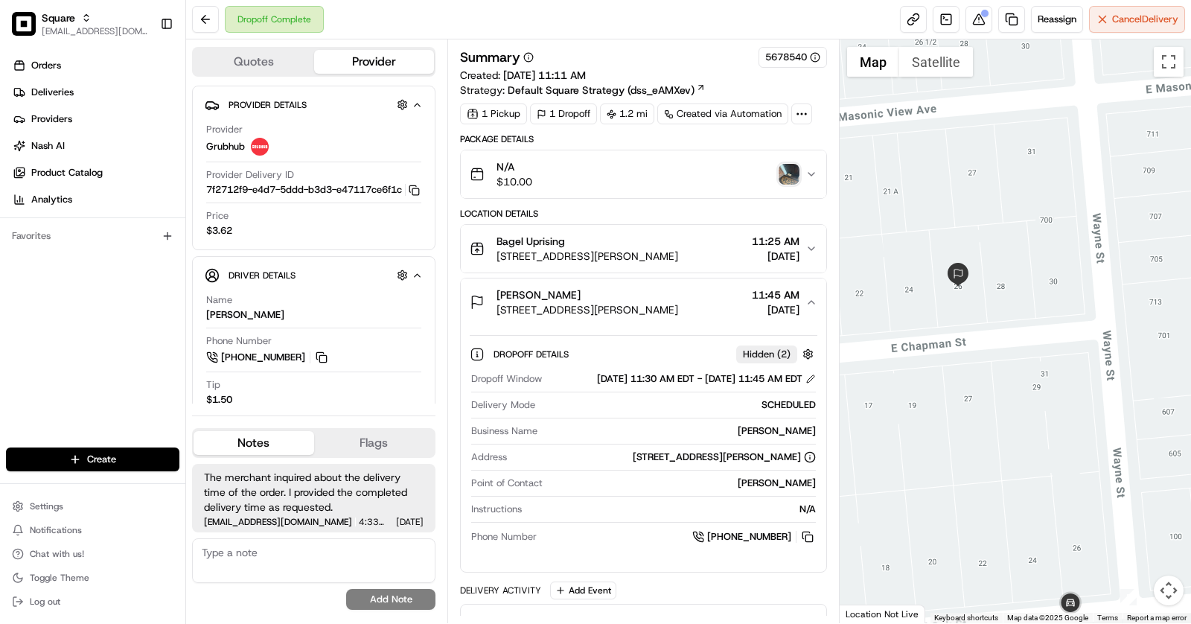
click at [792, 172] on img "button" at bounding box center [789, 174] width 21 height 21
drag, startPoint x: 1005, startPoint y: 415, endPoint x: 1005, endPoint y: 322, distance: 93.8
click at [1005, 329] on div at bounding box center [1016, 331] width 352 height 584
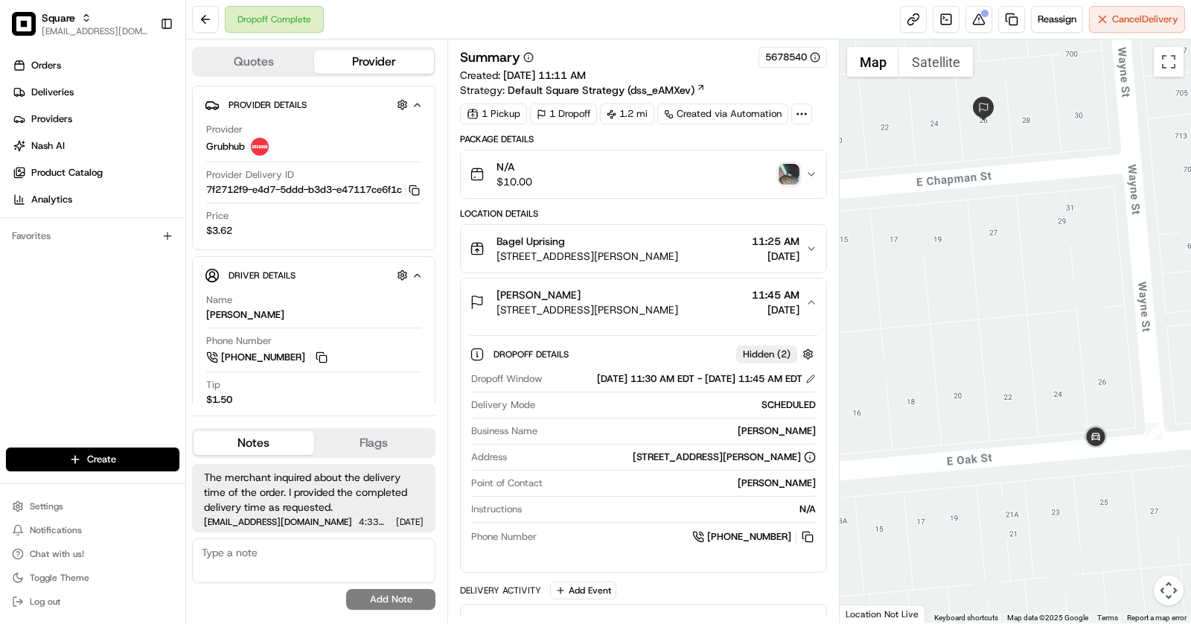
drag, startPoint x: 1005, startPoint y: 321, endPoint x: 1037, endPoint y: 435, distance: 118.3
click at [1037, 436] on div at bounding box center [1016, 331] width 352 height 584
click at [655, 292] on div "Shannon Hebert" at bounding box center [587, 294] width 182 height 15
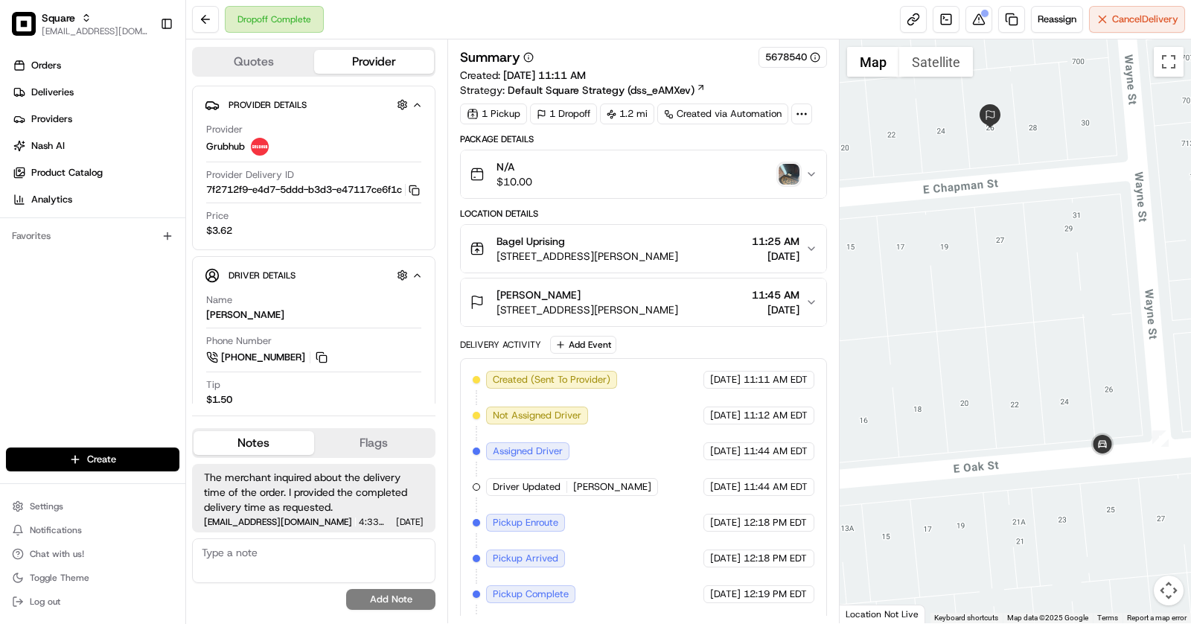
click at [545, 297] on span "Shannon Hebert" at bounding box center [538, 294] width 84 height 15
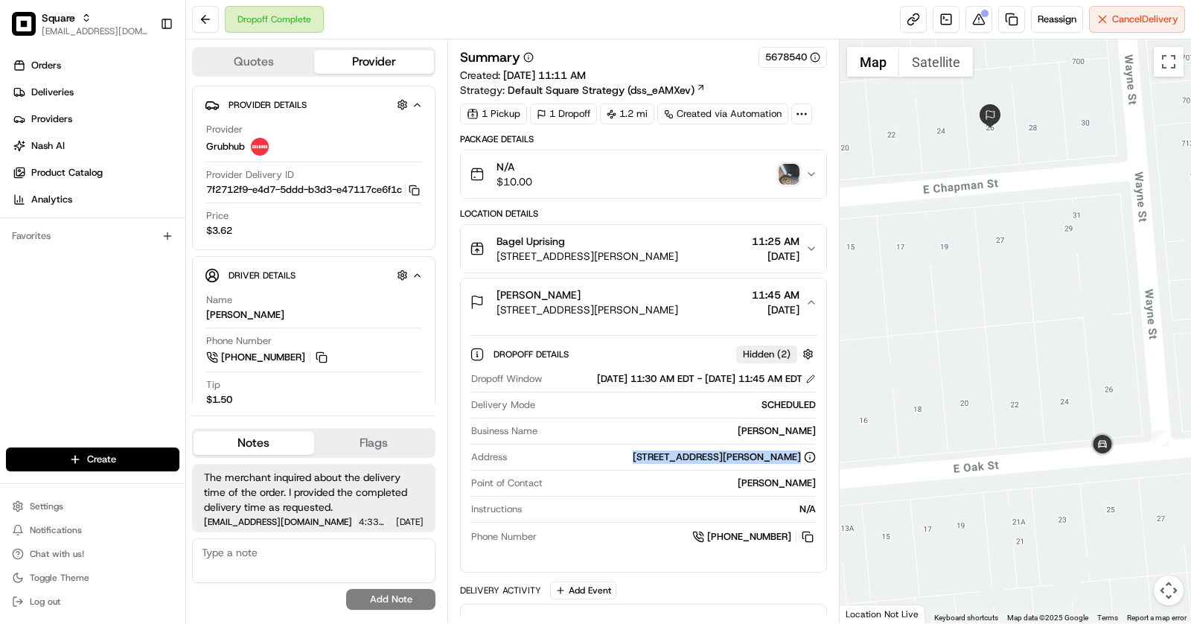
drag, startPoint x: 581, startPoint y: 464, endPoint x: 782, endPoint y: 475, distance: 202.0
click at [782, 470] on div "Address 26 E Chapman St, Alexandria, VA 22301, USA" at bounding box center [643, 460] width 345 height 20
copy div "26 E Chapman St, Alexandria, VA 22301, USA"
click at [786, 166] on img "button" at bounding box center [789, 174] width 21 height 21
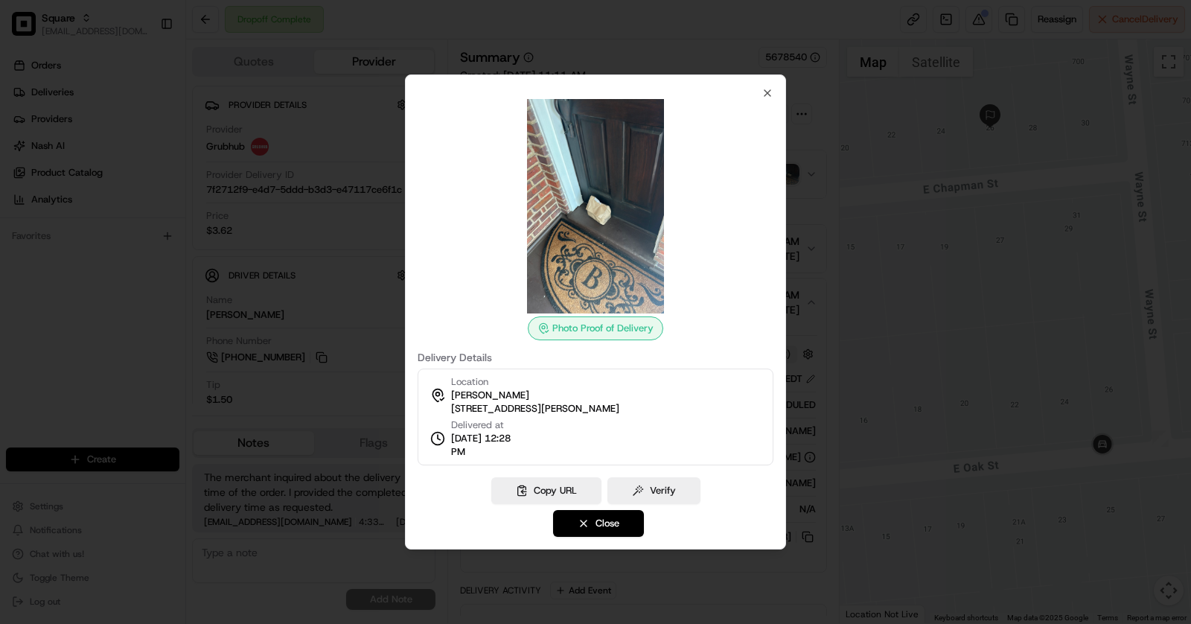
click at [924, 380] on div at bounding box center [595, 312] width 1191 height 624
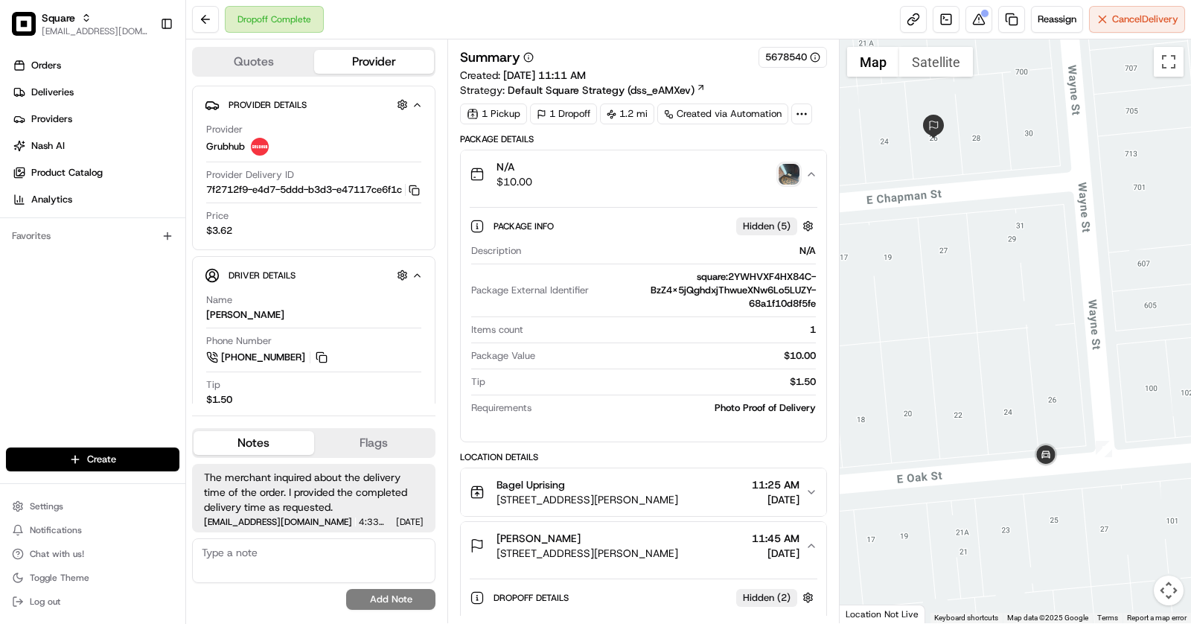
drag, startPoint x: 1056, startPoint y: 354, endPoint x: 960, endPoint y: 374, distance: 98.1
click at [960, 374] on div at bounding box center [1016, 331] width 352 height 584
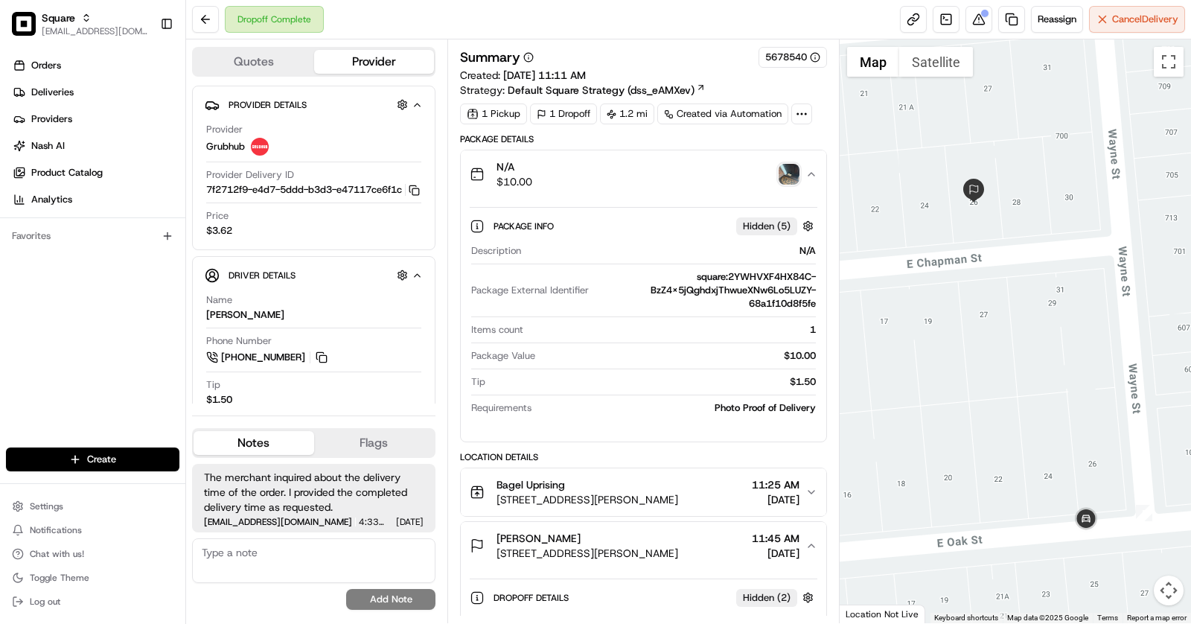
drag, startPoint x: 911, startPoint y: 151, endPoint x: 991, endPoint y: 208, distance: 98.3
click at [991, 208] on div at bounding box center [1016, 331] width 352 height 584
click at [642, 531] on div "Shannon Hebert" at bounding box center [587, 538] width 182 height 15
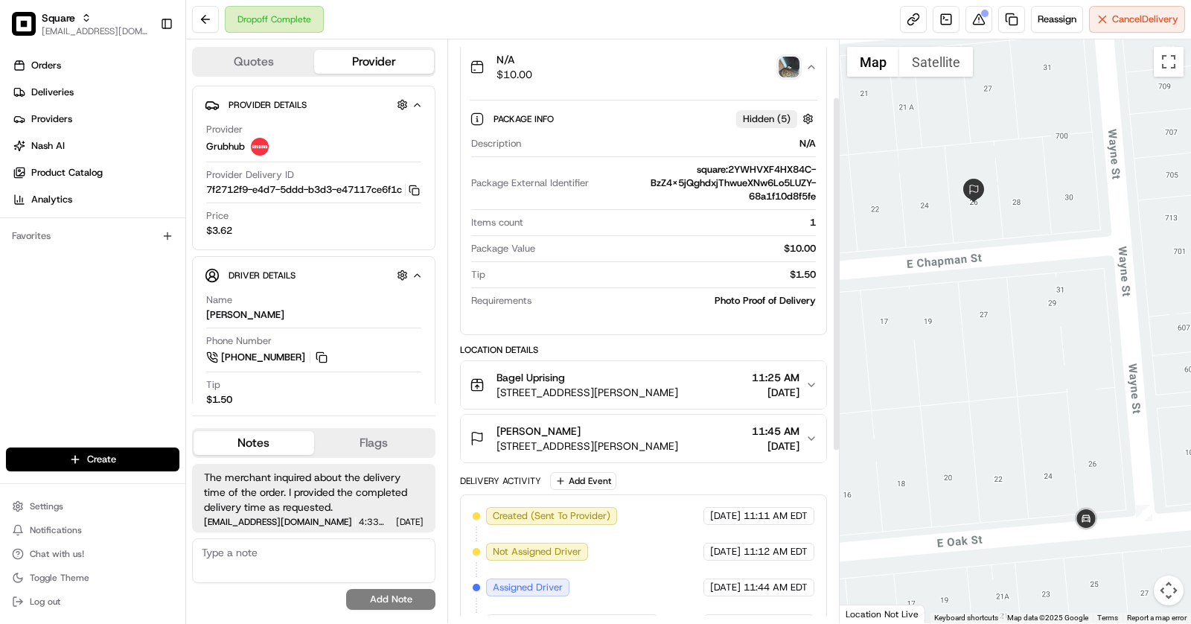
scroll to position [181, 0]
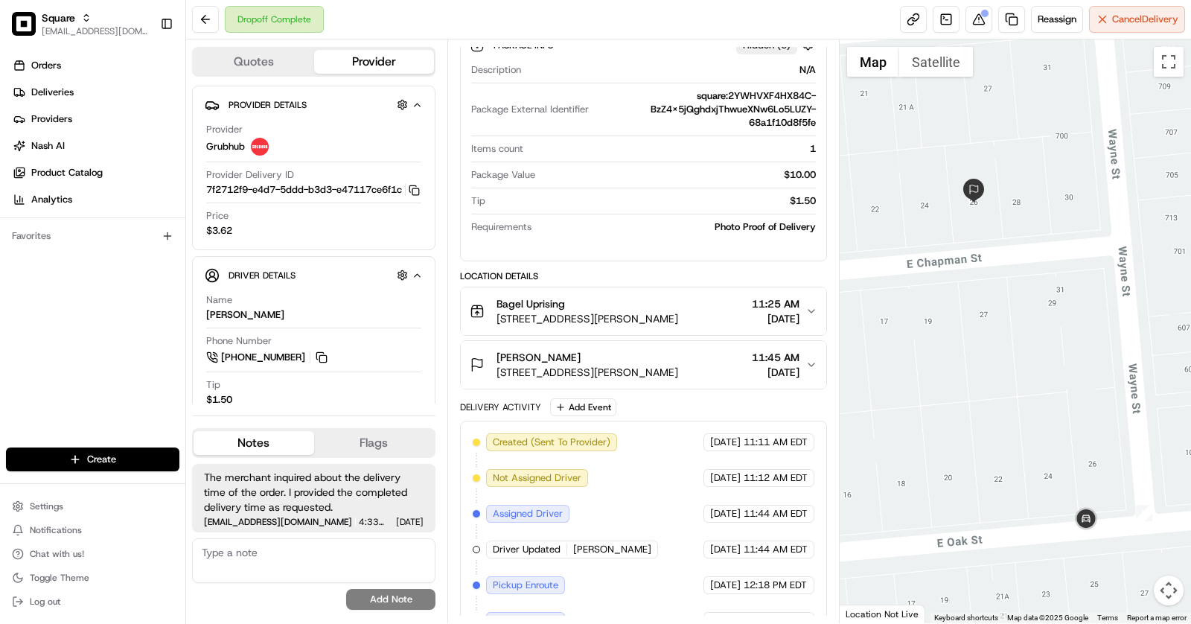
click at [633, 365] on span "26 E Chapman St, Alexandria, VA 22301, USA" at bounding box center [587, 372] width 182 height 15
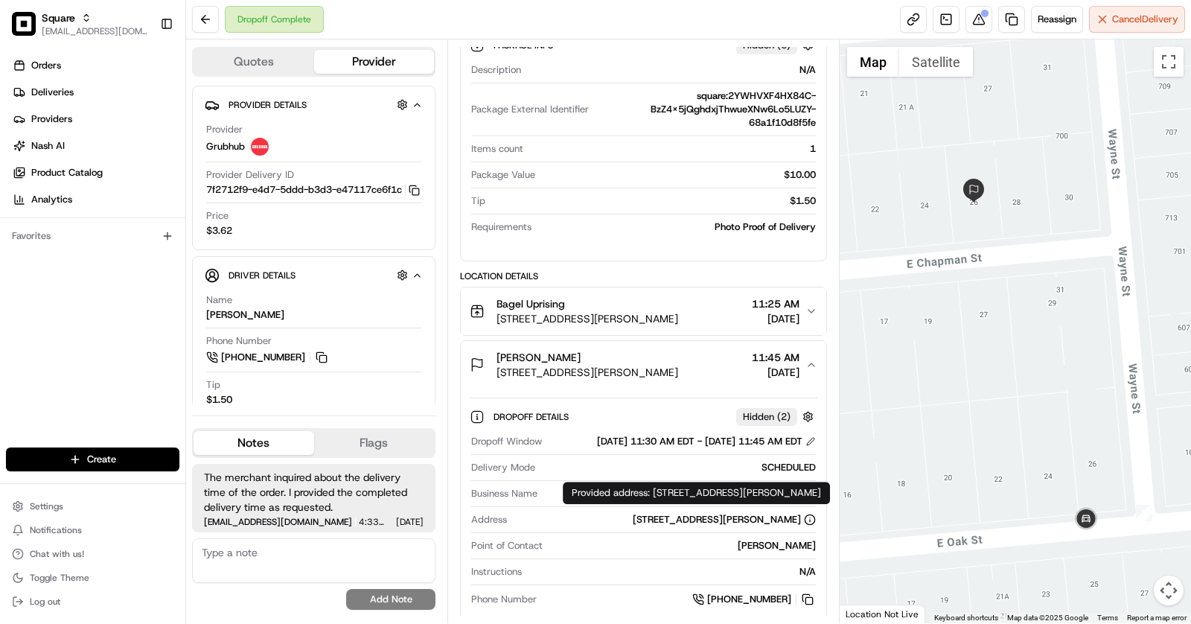
drag, startPoint x: 575, startPoint y: 538, endPoint x: 796, endPoint y: 514, distance: 223.1
click at [801, 527] on div "Address 26 E Chapman St, Alexandria, VA 22301, USA" at bounding box center [643, 523] width 345 height 20
click at [773, 499] on div "Provided address: 26 East Chapman Street,Alexandria,VA 22301 Provided address: …" at bounding box center [696, 493] width 267 height 22
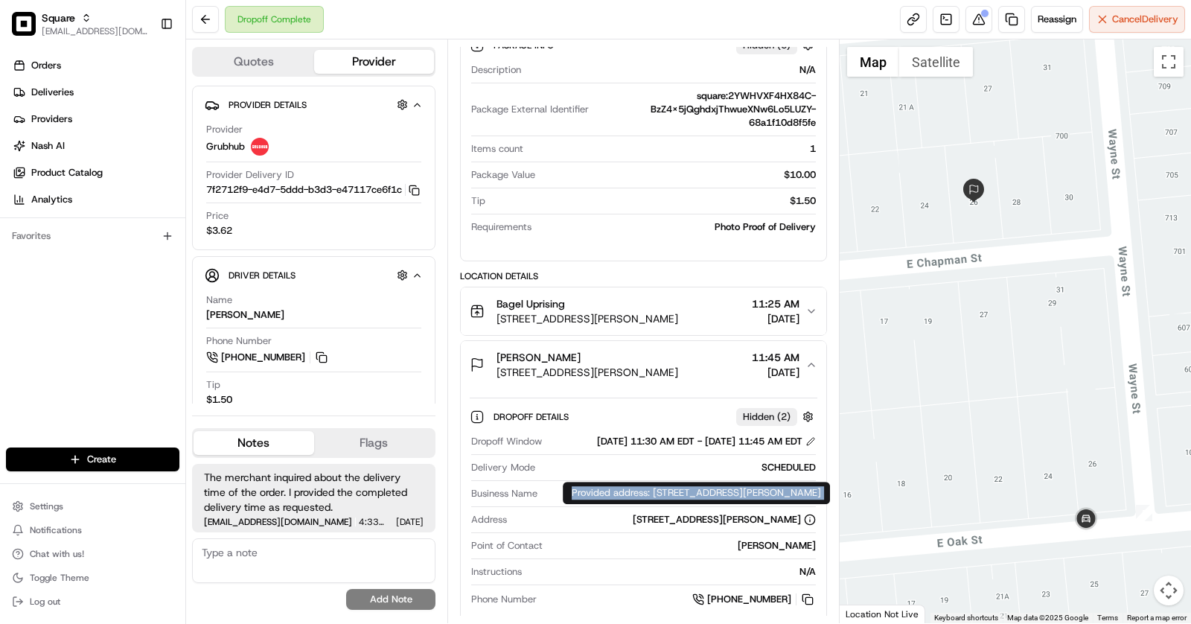
copy div "Provided address: 26 East Chapman Street,Alexandria,VA 22301"
click at [609, 350] on div "Shannon Hebert" at bounding box center [587, 357] width 182 height 15
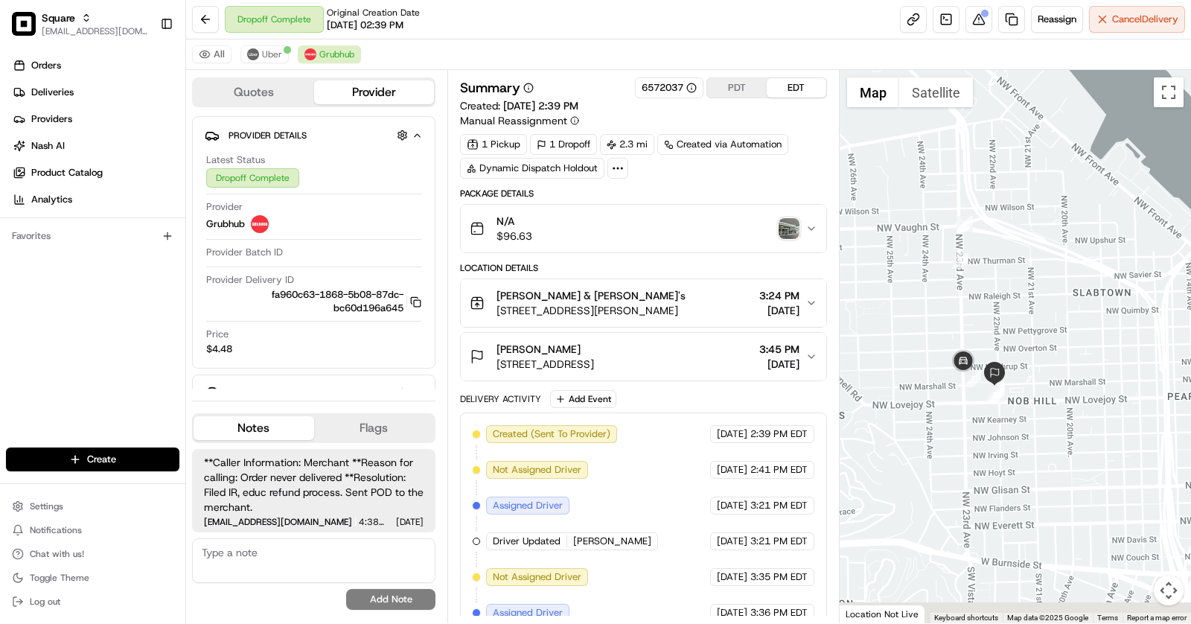
drag, startPoint x: 872, startPoint y: 412, endPoint x: 1069, endPoint y: 374, distance: 200.9
click at [1005, 386] on img "10" at bounding box center [996, 394] width 16 height 16
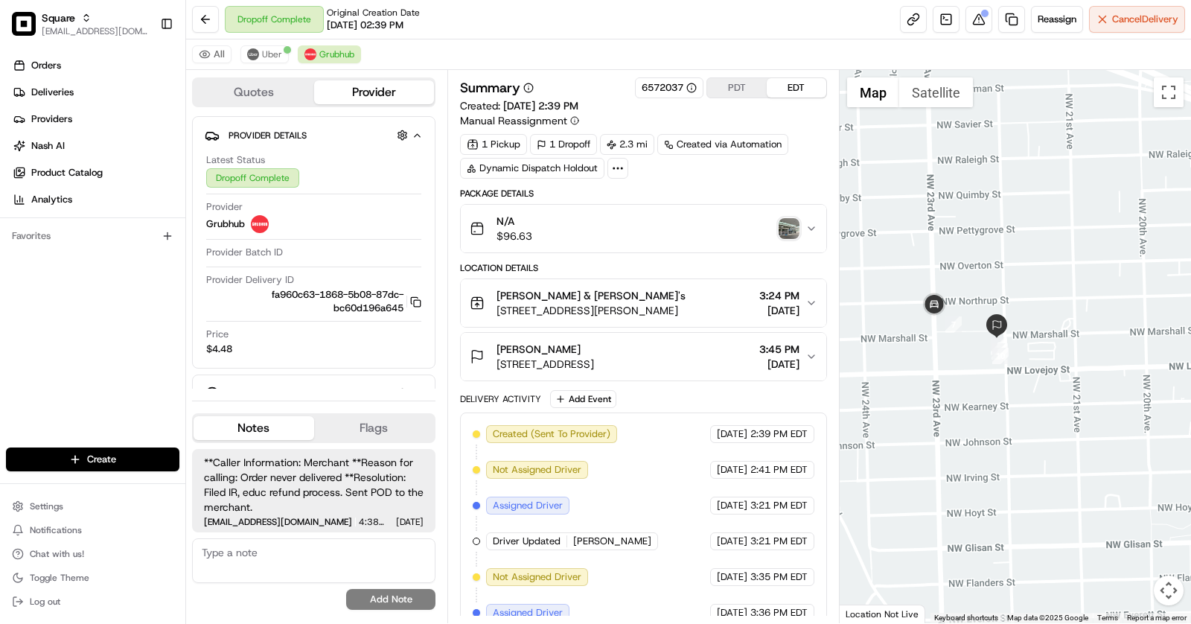
click at [789, 224] on img "button" at bounding box center [789, 228] width 21 height 21
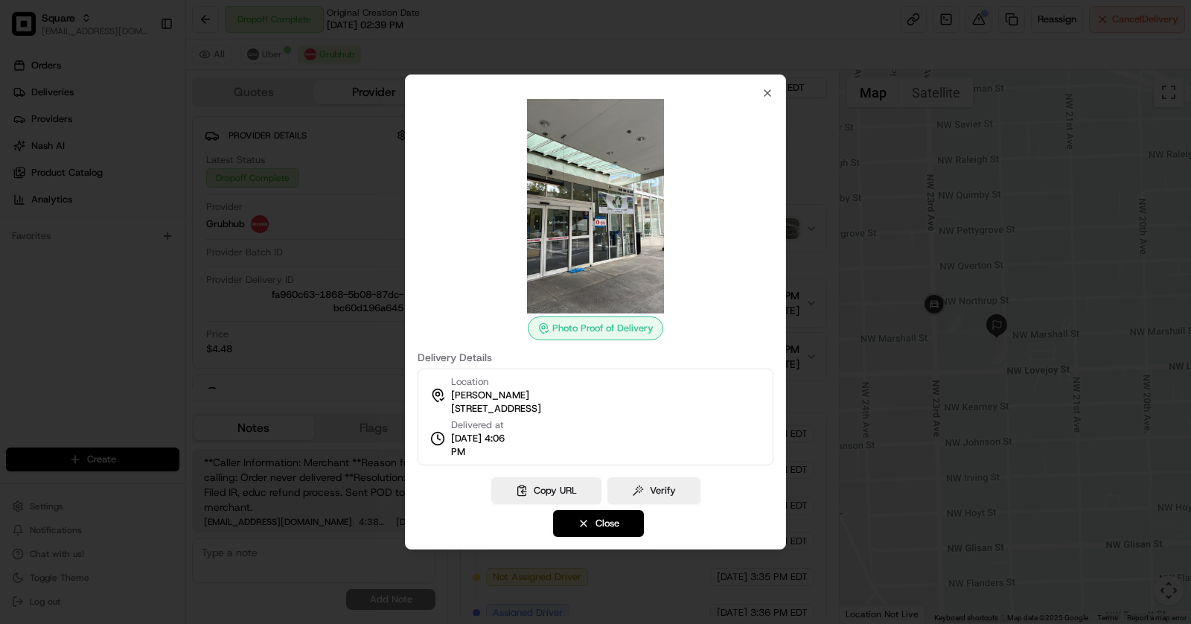
click at [826, 238] on div at bounding box center [595, 312] width 1191 height 624
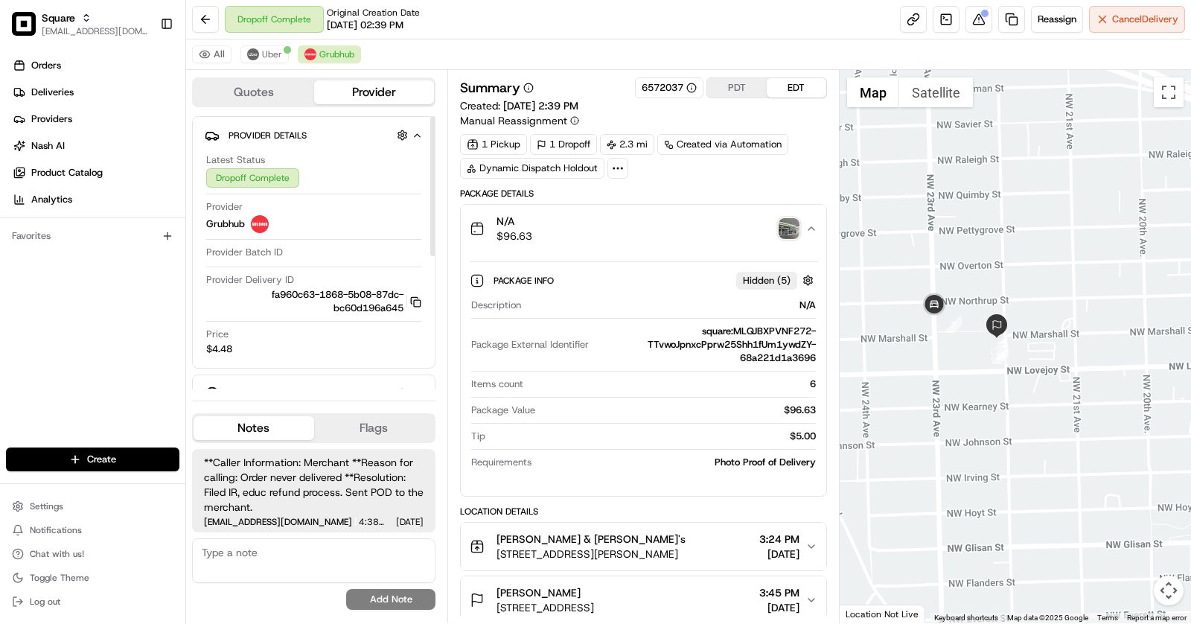
click at [418, 301] on icon "button" at bounding box center [415, 301] width 11 height 11
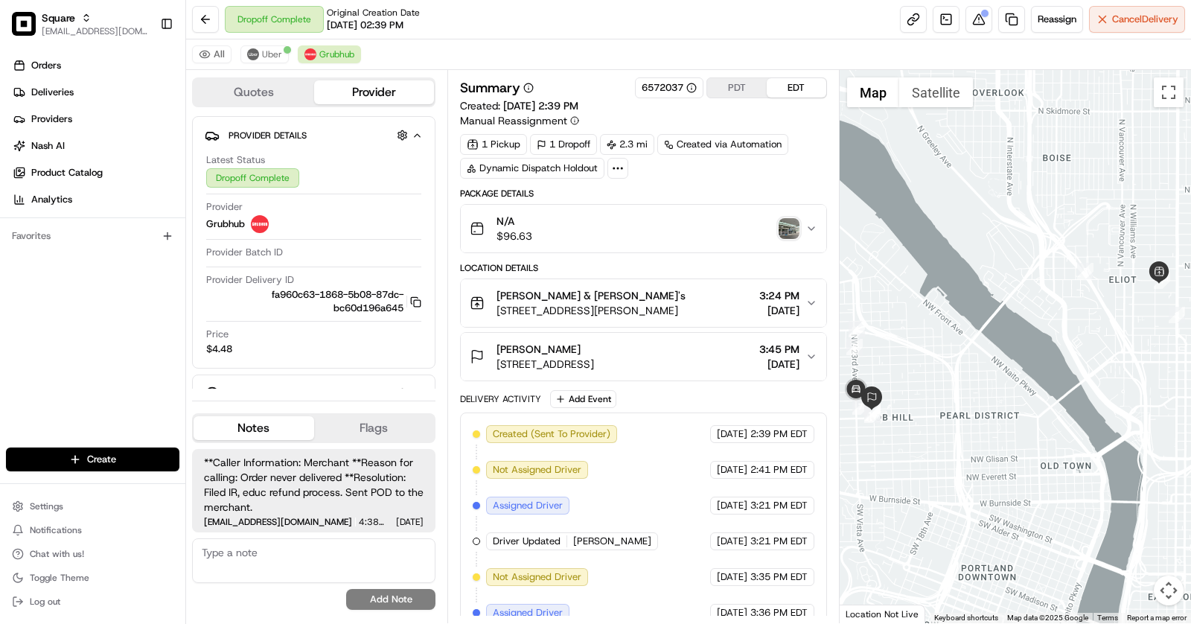
click at [594, 342] on div "[PERSON_NAME]" at bounding box center [544, 349] width 97 height 15
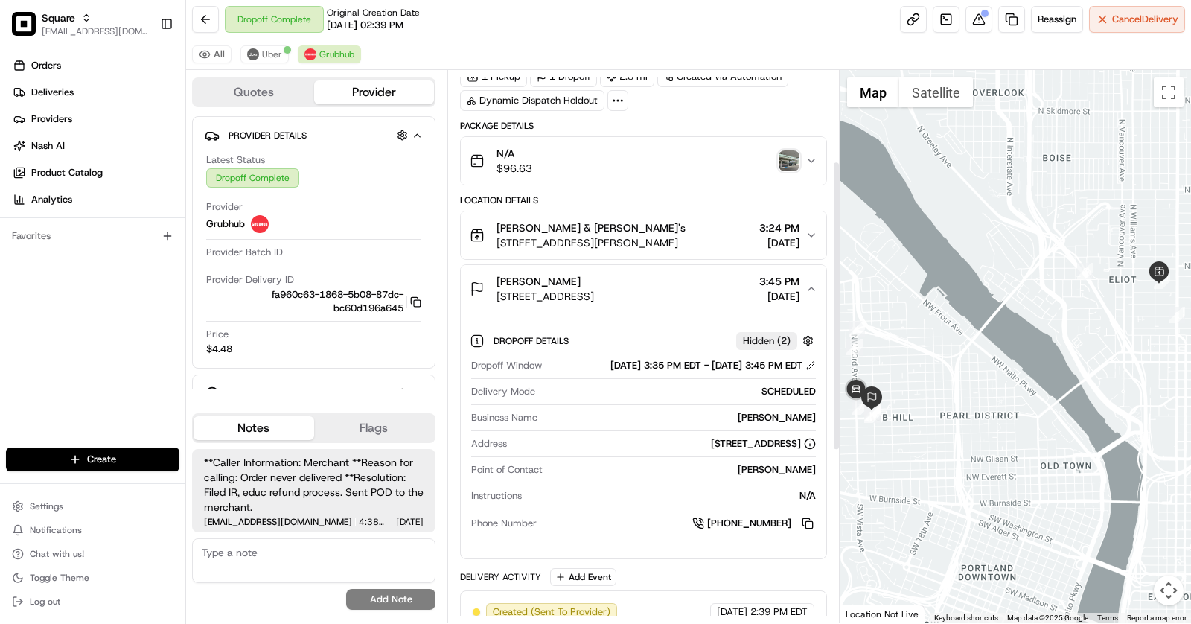
scroll to position [190, 0]
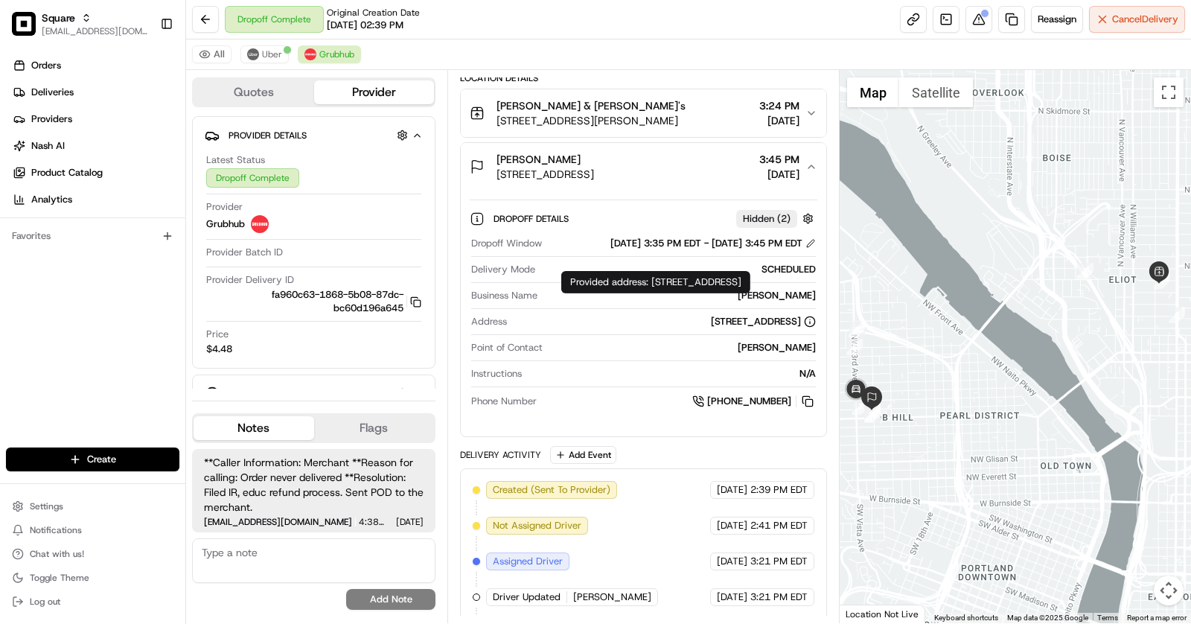
click at [711, 319] on div "[STREET_ADDRESS]" at bounding box center [763, 321] width 105 height 13
copy div "[STREET_ADDRESS]"
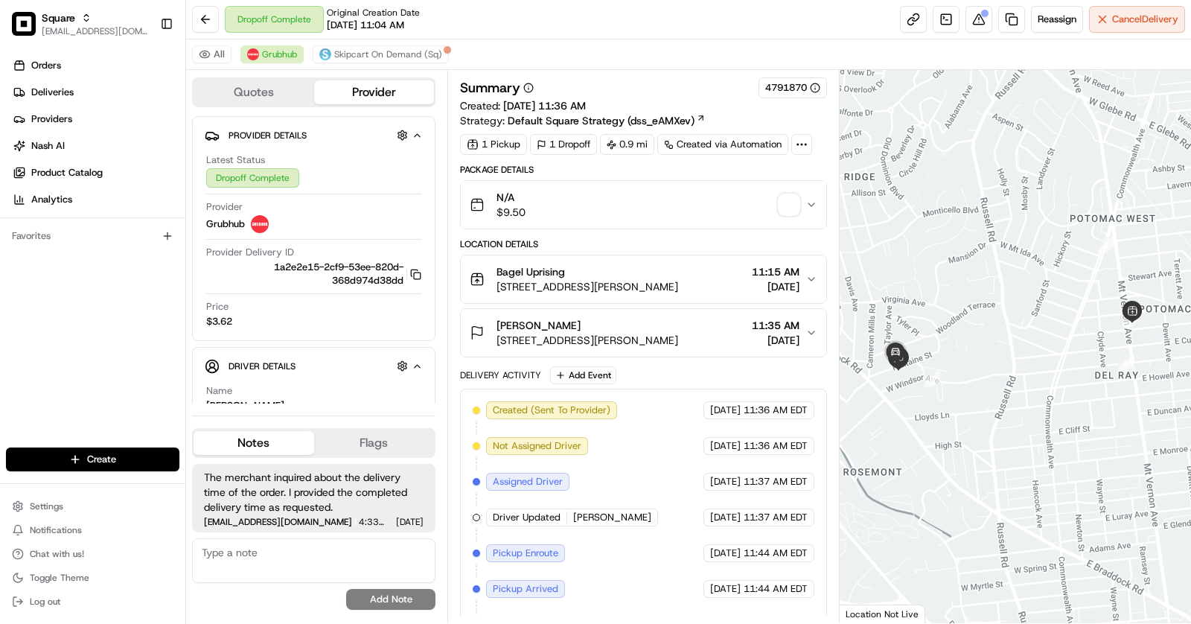
click at [596, 333] on span "[STREET_ADDRESS][PERSON_NAME]" at bounding box center [587, 340] width 182 height 15
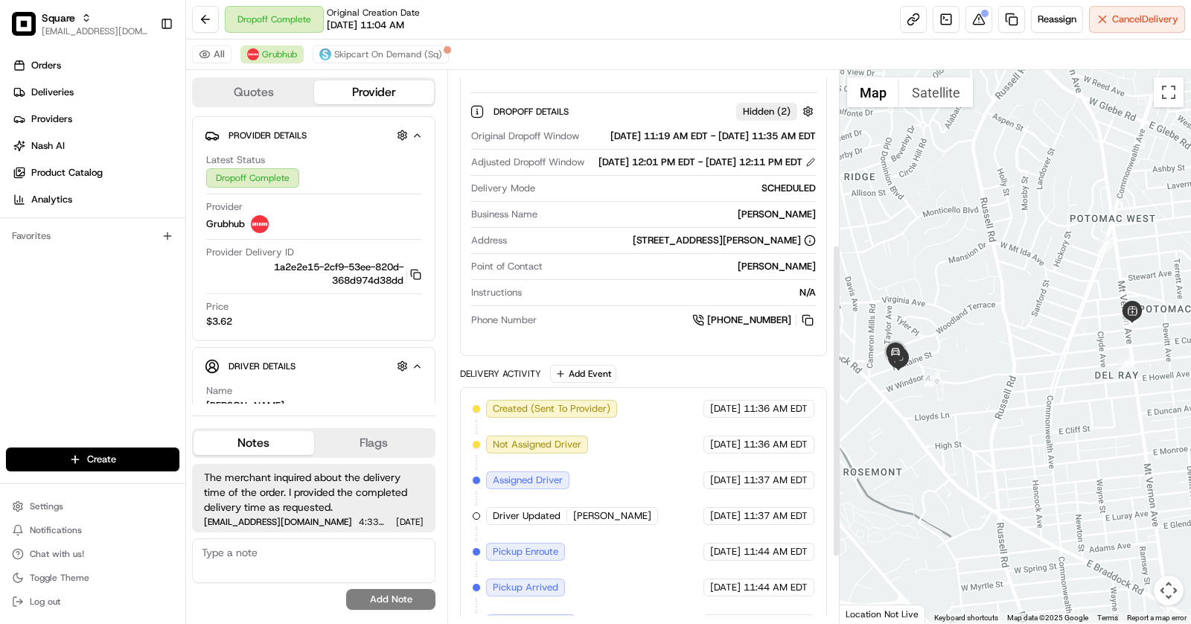
scroll to position [306, 0]
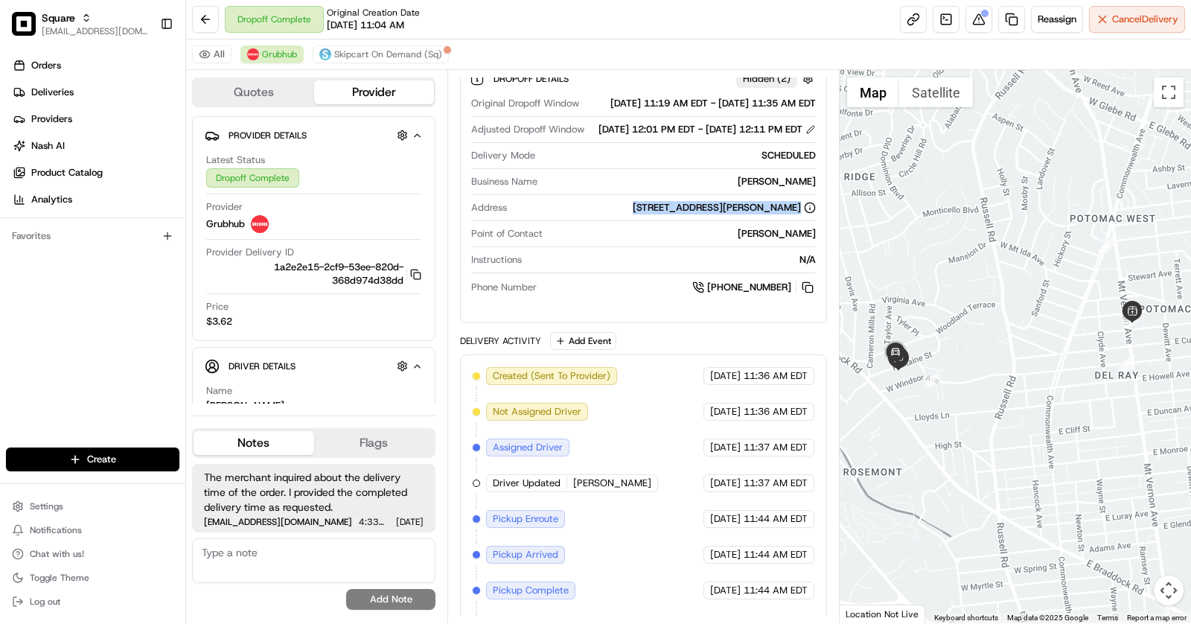
drag, startPoint x: 592, startPoint y: 231, endPoint x: 799, endPoint y: 236, distance: 207.0
click at [799, 221] on div "Address [STREET_ADDRESS][PERSON_NAME]" at bounding box center [643, 211] width 345 height 20
copy div "[STREET_ADDRESS][PERSON_NAME]"
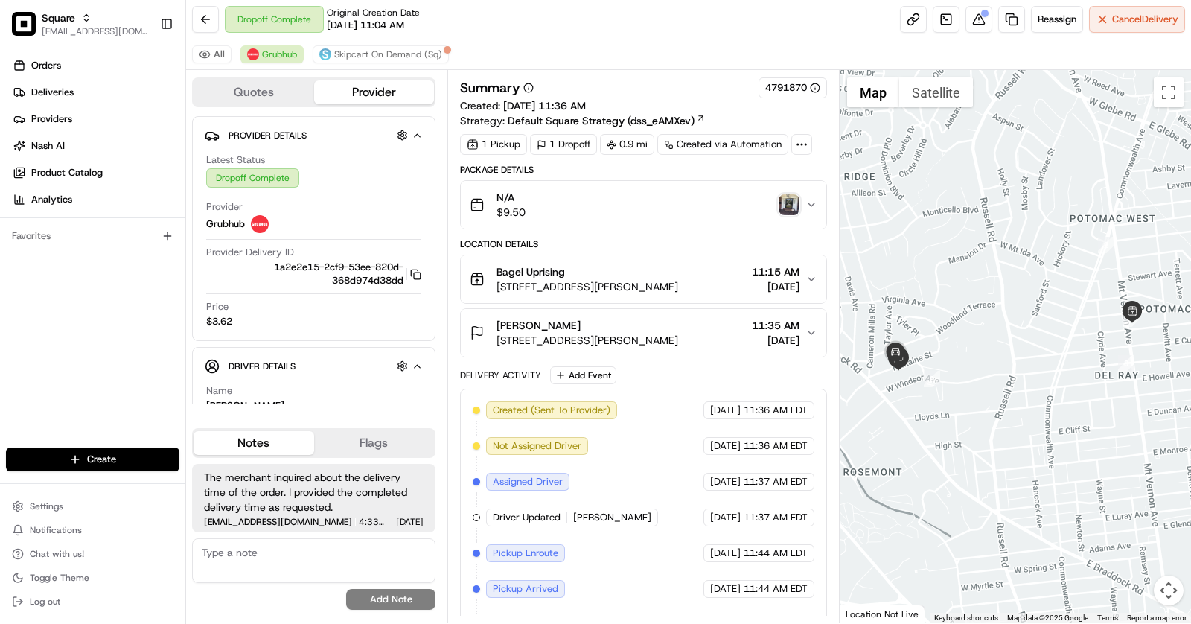
click at [584, 318] on div "[PERSON_NAME]" at bounding box center [587, 325] width 182 height 15
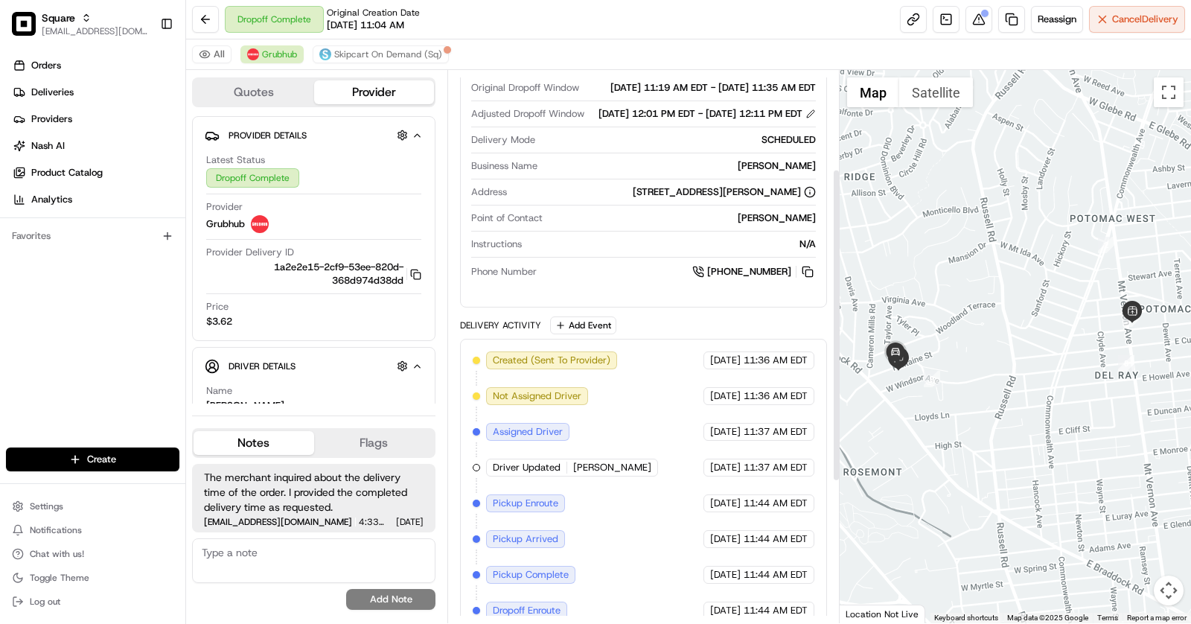
scroll to position [423, 0]
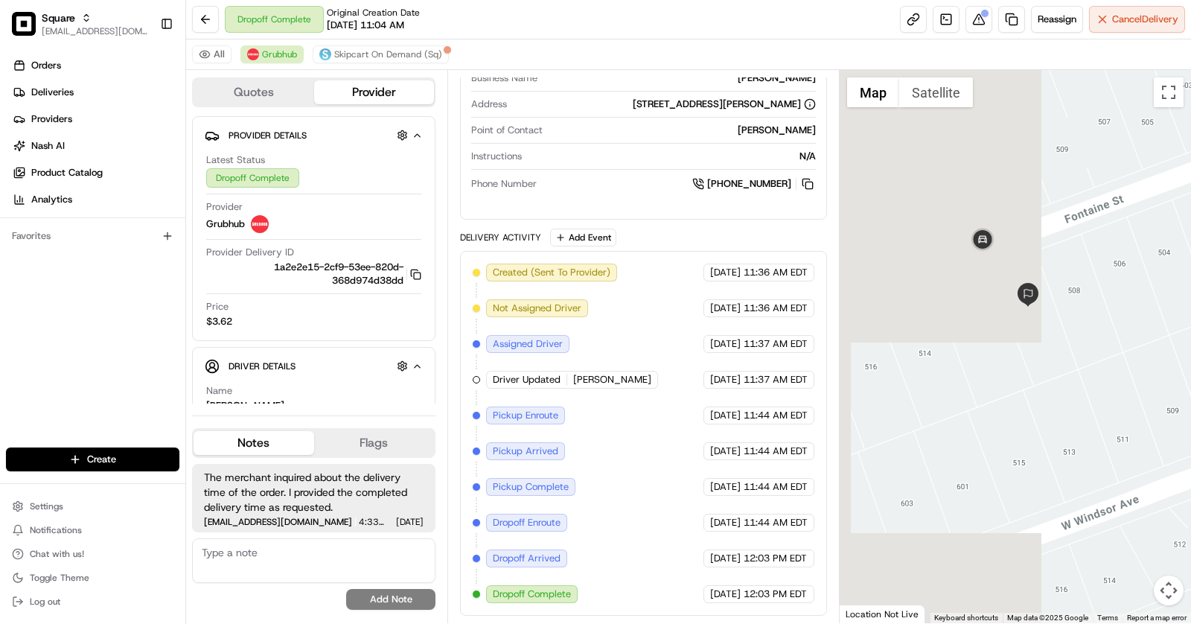
drag, startPoint x: 928, startPoint y: 375, endPoint x: 1134, endPoint y: 374, distance: 206.2
click at [1134, 374] on div at bounding box center [1016, 346] width 352 height 553
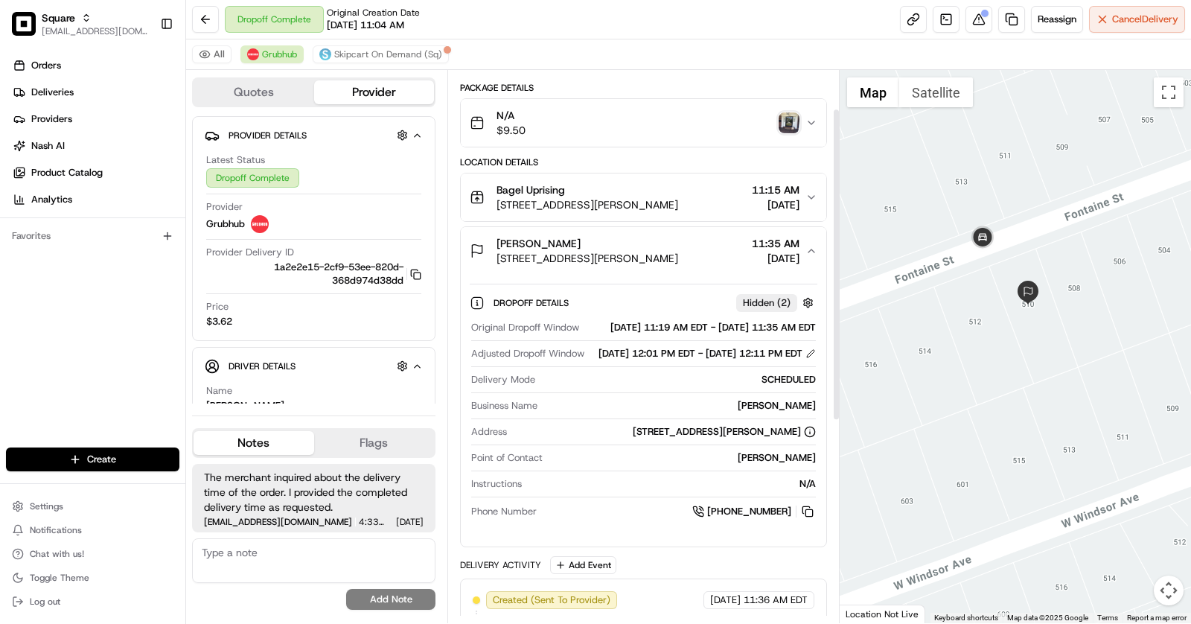
scroll to position [0, 0]
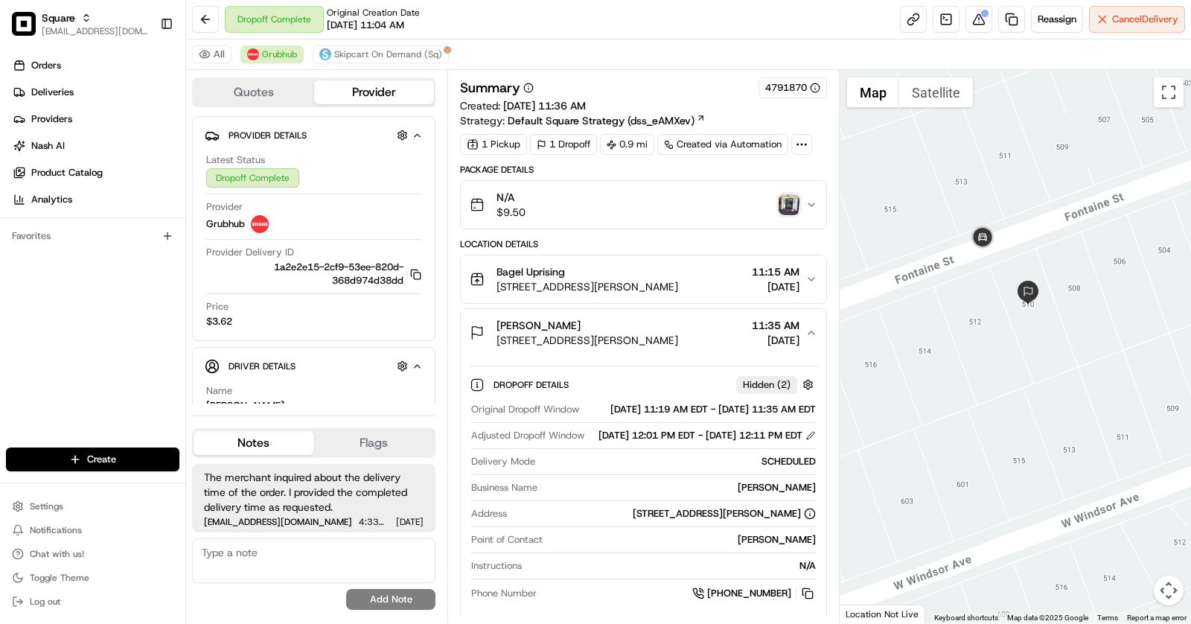
click at [770, 206] on div "N/A $9.50" at bounding box center [638, 205] width 336 height 30
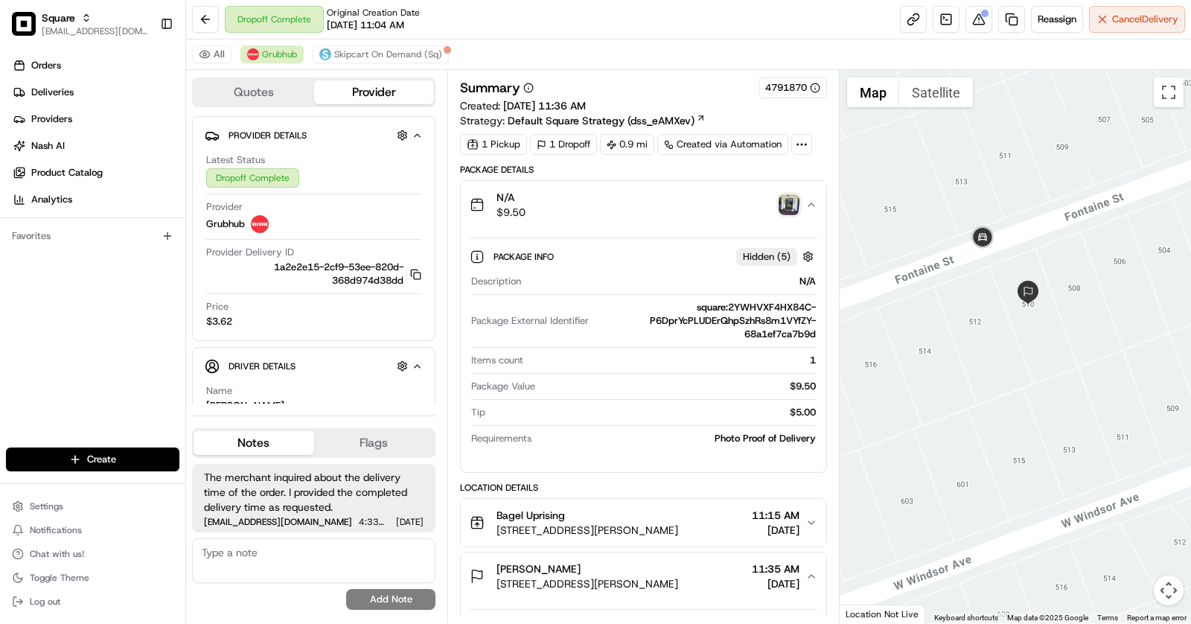
click at [793, 206] on img "button" at bounding box center [789, 204] width 21 height 21
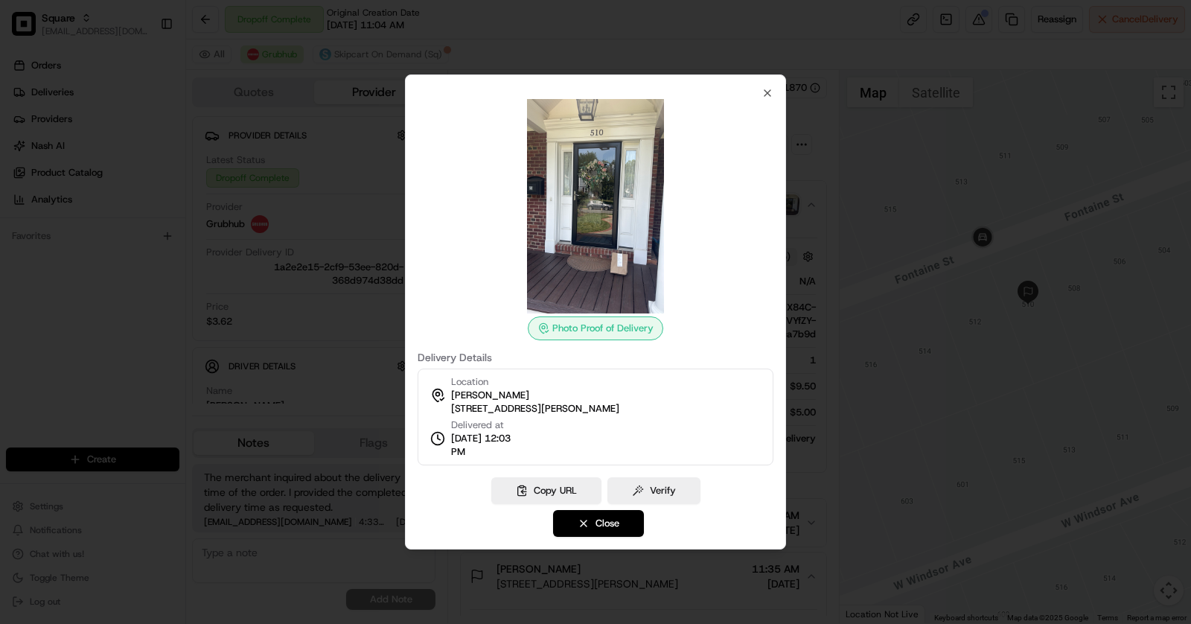
click at [855, 412] on div at bounding box center [595, 312] width 1191 height 624
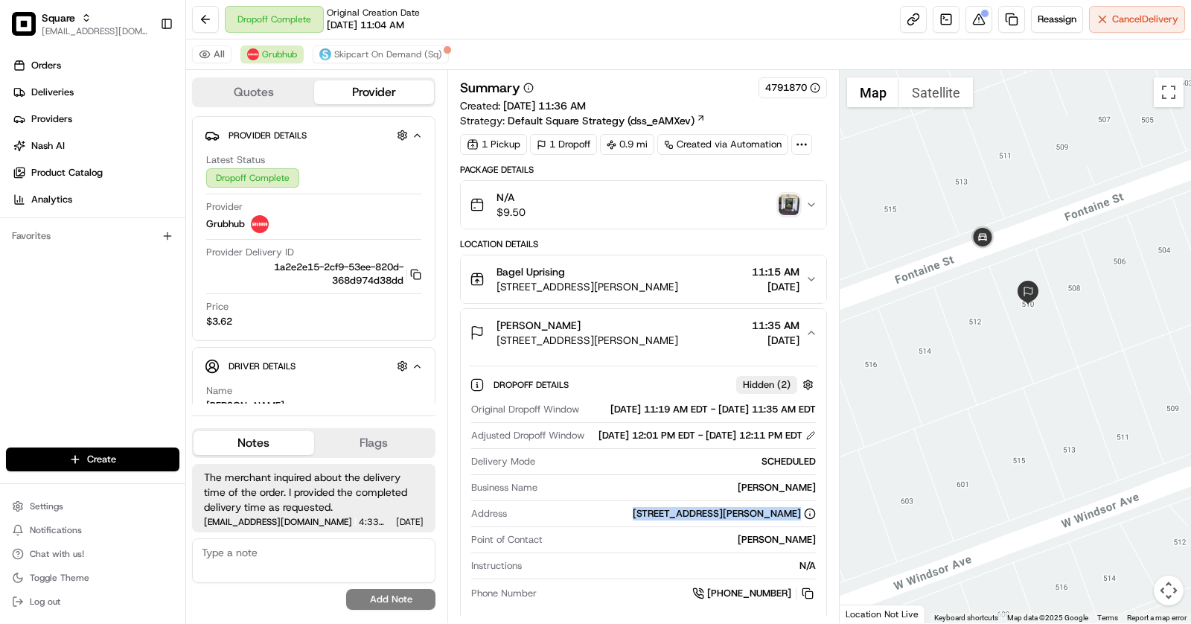
copy div "510 Fontaine St, Alexandria, VA 22302, USA"
drag, startPoint x: 594, startPoint y: 538, endPoint x: 797, endPoint y: 546, distance: 203.4
click at [797, 527] on div "Address 510 Fontaine St, Alexandria, VA 22302, USA" at bounding box center [643, 517] width 345 height 20
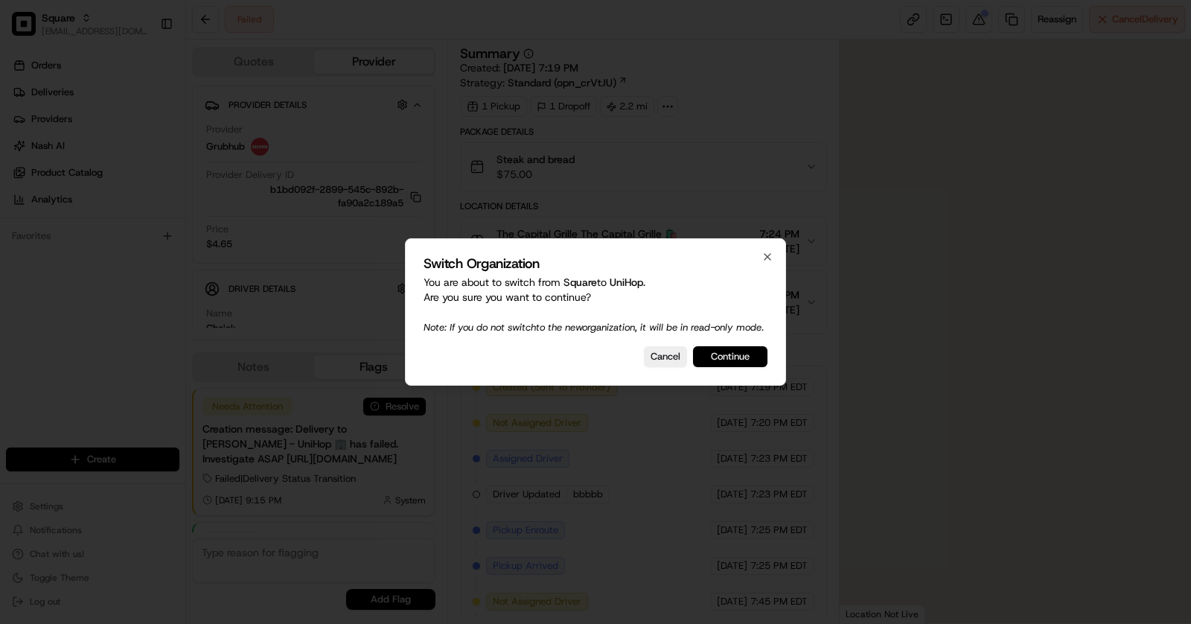
scroll to position [138, 0]
click at [736, 360] on button "Continue" at bounding box center [730, 356] width 74 height 21
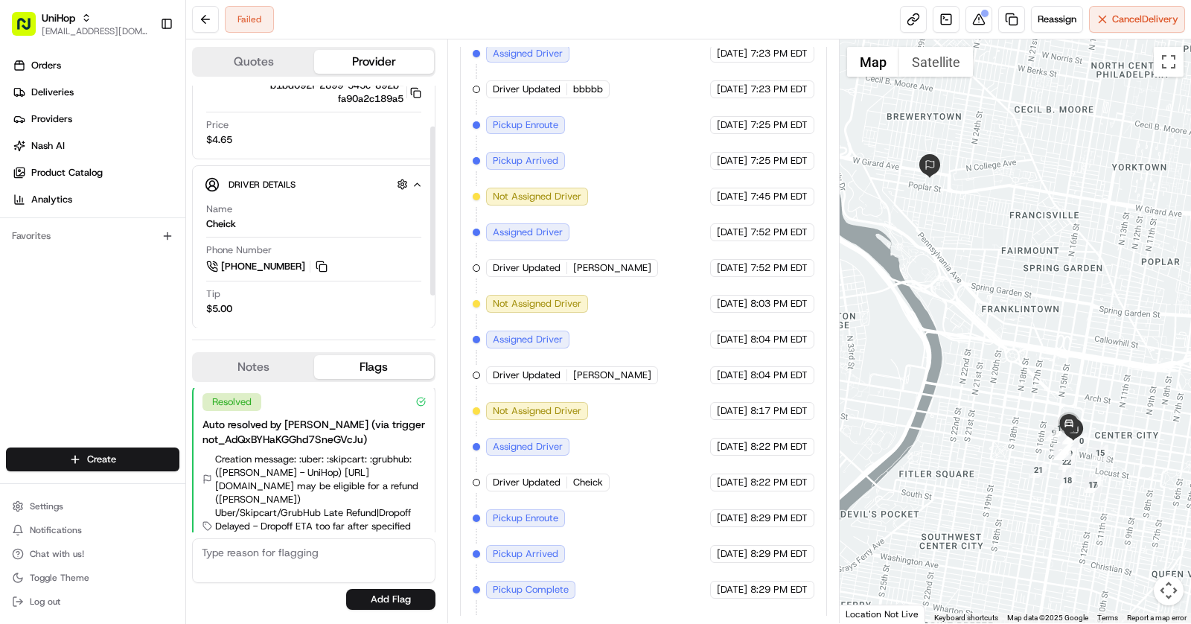
scroll to position [0, 0]
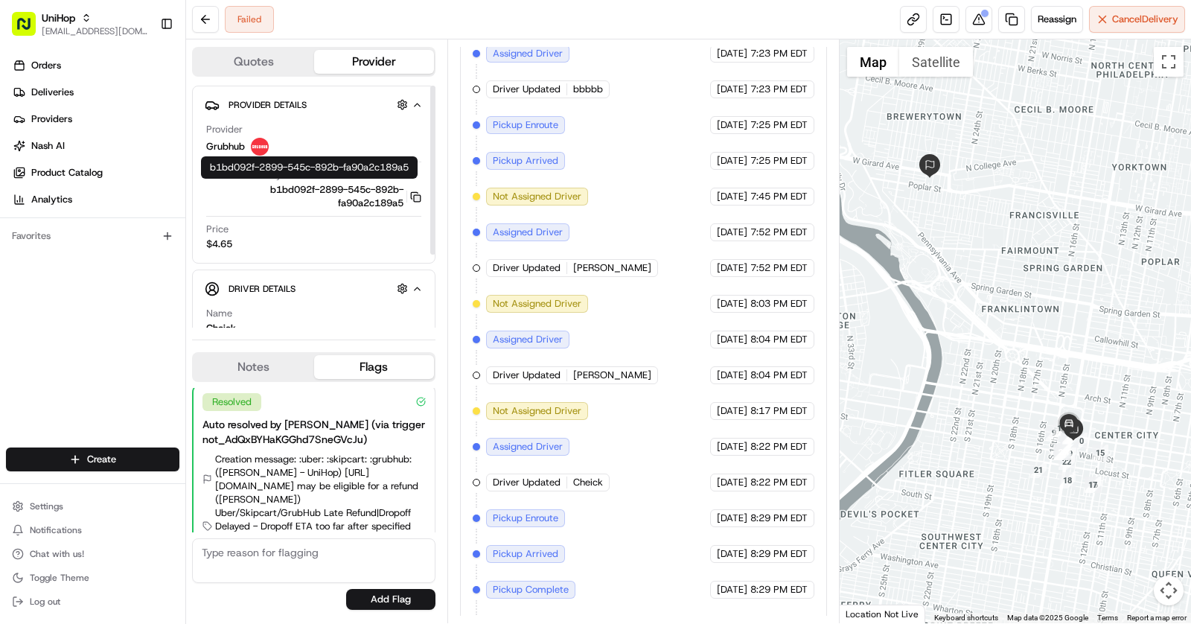
click at [415, 197] on icon "button" at bounding box center [415, 196] width 11 height 11
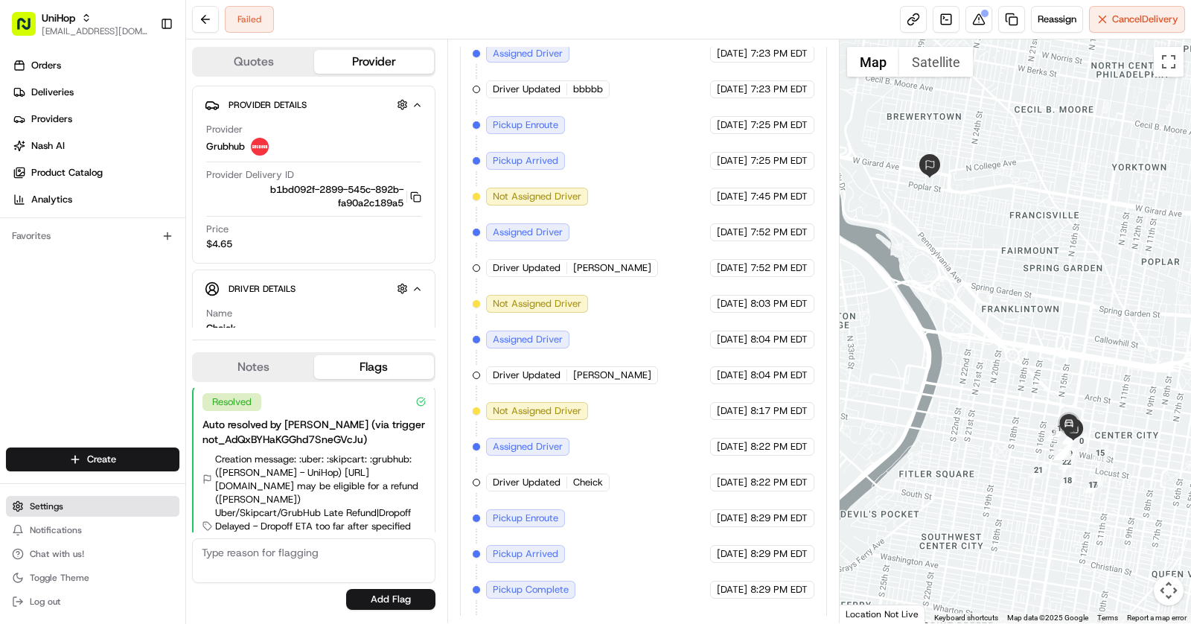
click at [69, 511] on button "Settings" at bounding box center [92, 506] width 173 height 21
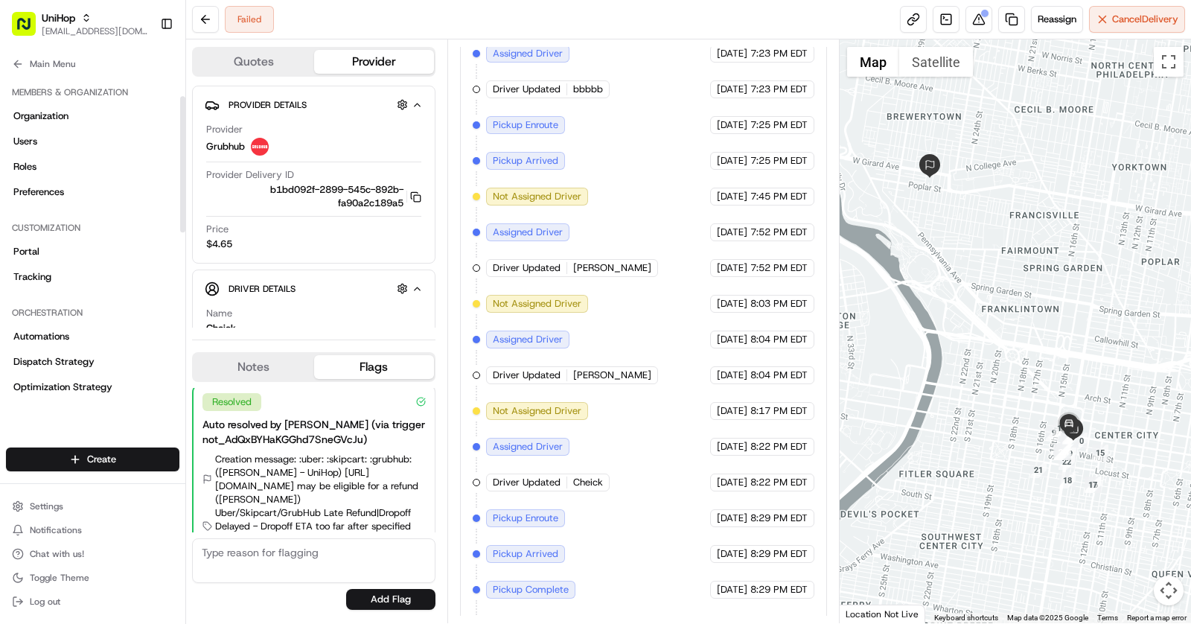
scroll to position [454, 0]
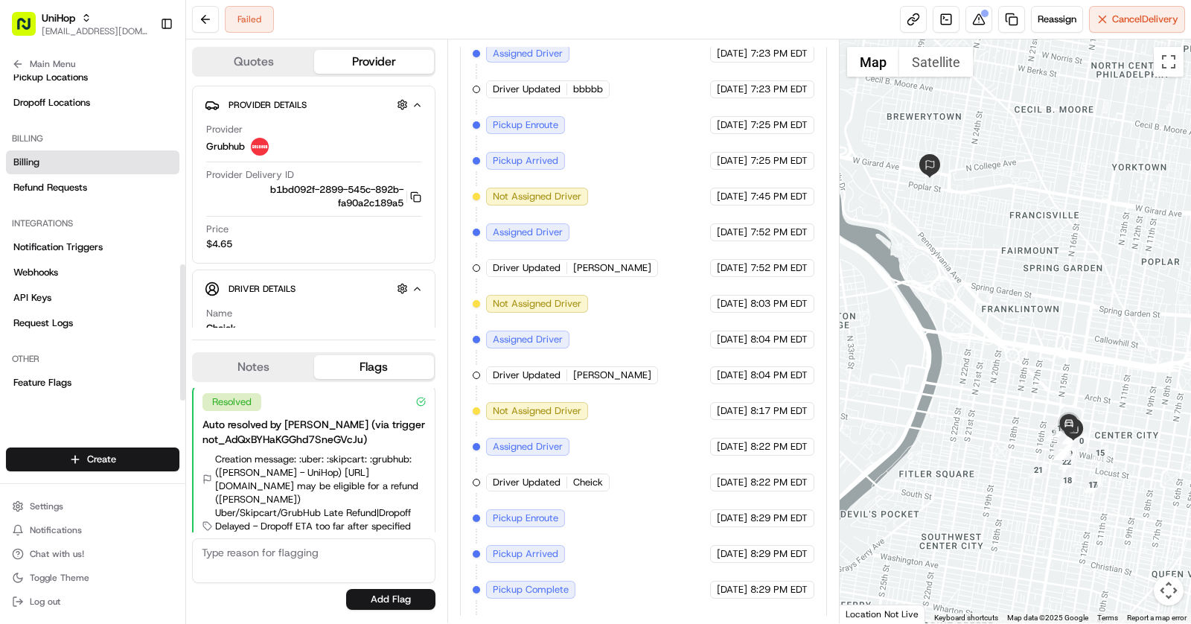
click at [65, 156] on link "Billing" at bounding box center [92, 162] width 173 height 24
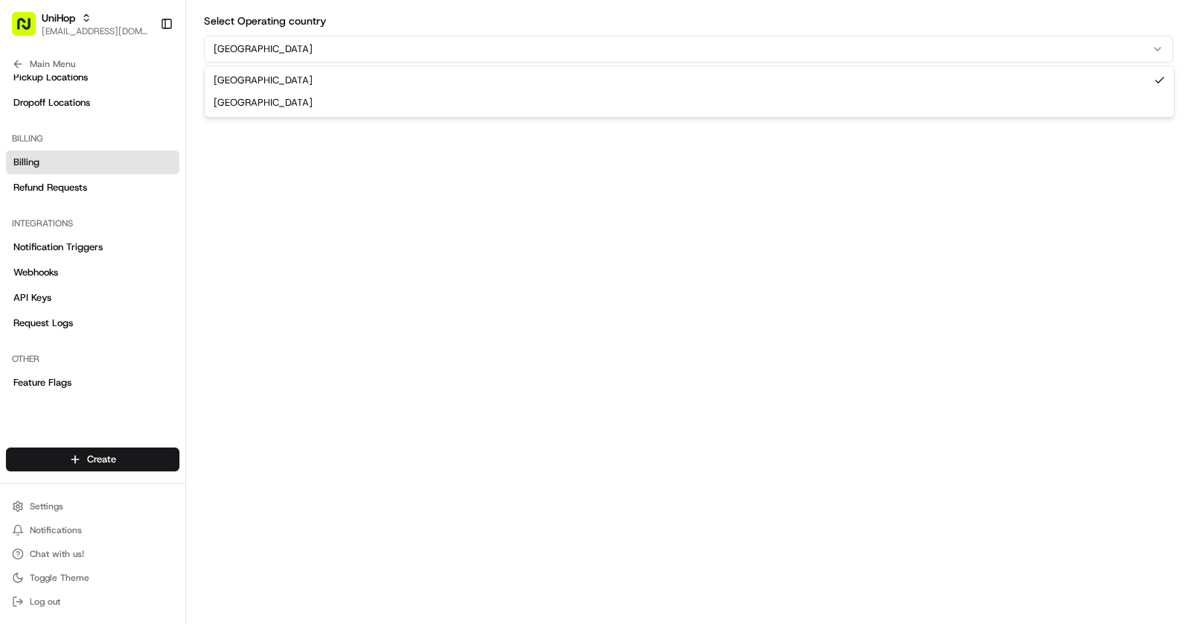
click at [297, 46] on html "UniHop asif@usenash.com Toggle Sidebar Orders Deliveries Providers Nash AI Prod…" at bounding box center [595, 312] width 1191 height 624
click at [311, 214] on html "UniHop asif@usenash.com Toggle Sidebar Orders Deliveries Providers Nash AI Prod…" at bounding box center [595, 312] width 1191 height 624
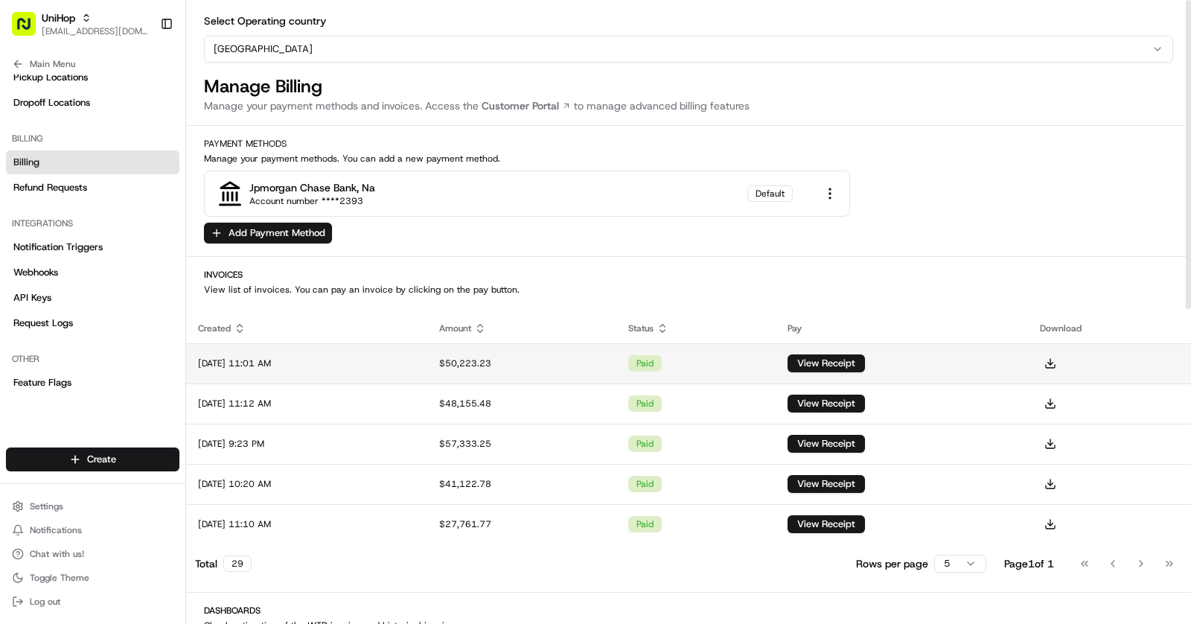
click at [662, 358] on div "paid" at bounding box center [644, 363] width 33 height 16
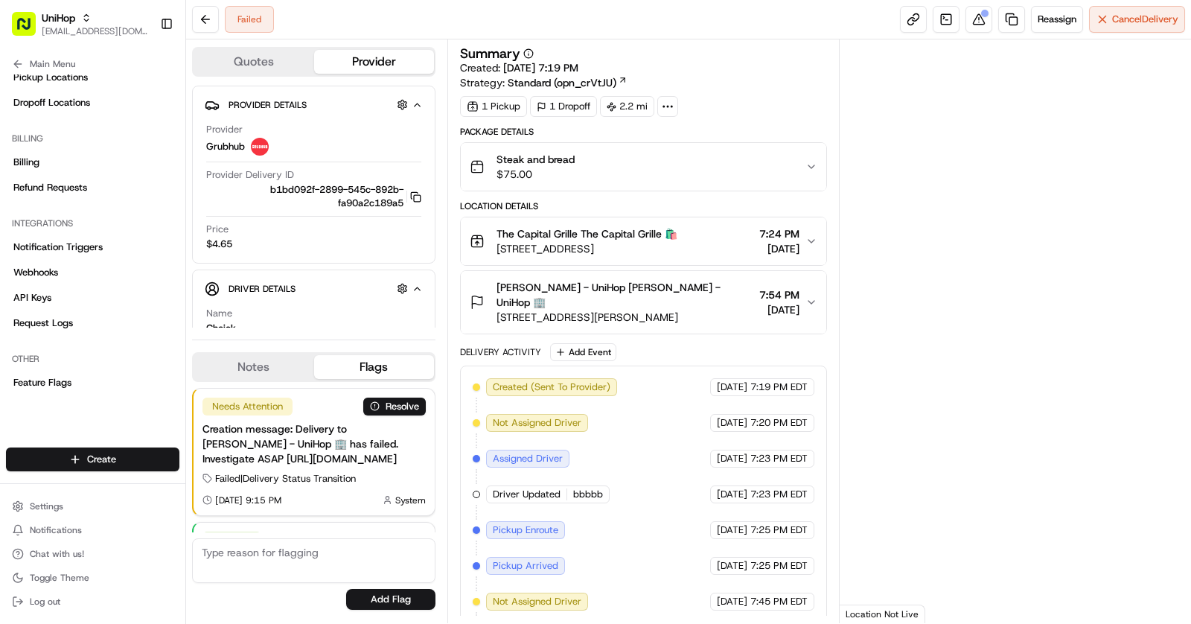
scroll to position [138, 0]
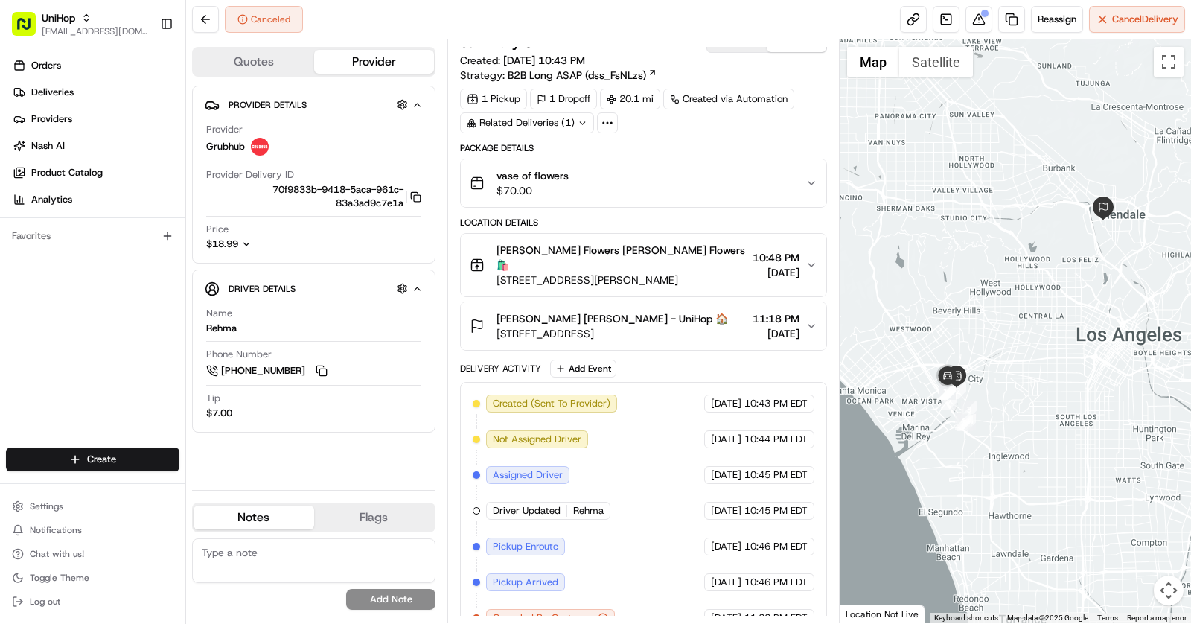
drag, startPoint x: 1022, startPoint y: 411, endPoint x: 1038, endPoint y: 382, distance: 33.0
click at [1038, 382] on div at bounding box center [1016, 331] width 352 height 584
click at [578, 112] on div "Related Deliveries (1)" at bounding box center [527, 122] width 134 height 21
click at [580, 156] on span "job_H5L4GqPopdGtRQVMMEQ2JC" at bounding box center [560, 153] width 156 height 13
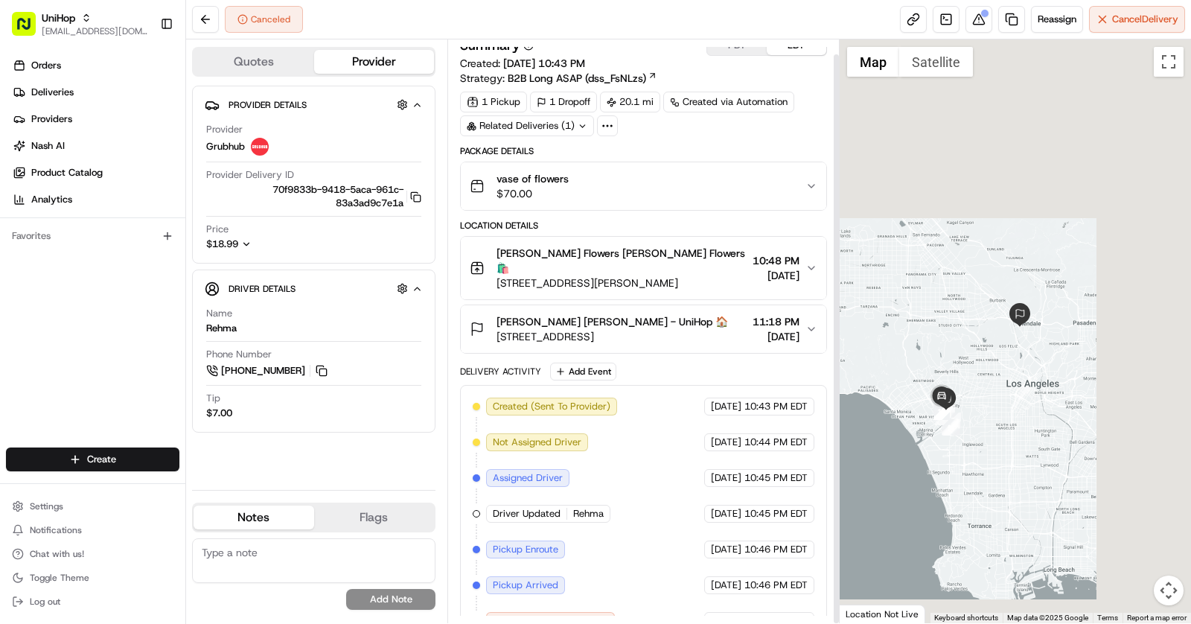
scroll to position [15, 0]
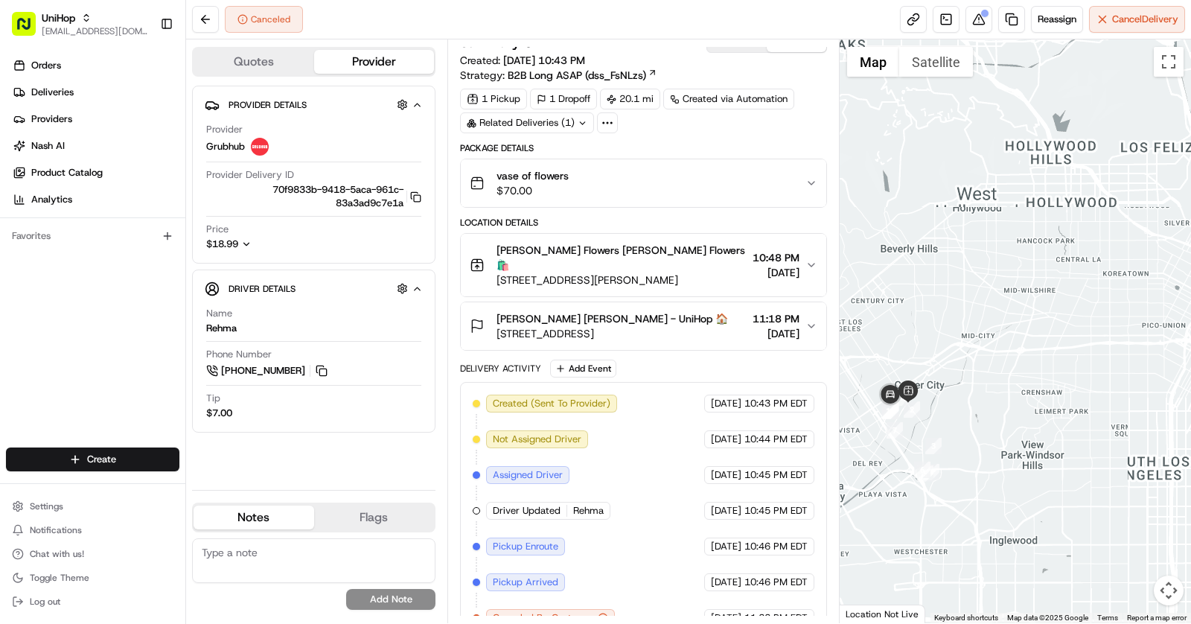
drag, startPoint x: 960, startPoint y: 411, endPoint x: 1000, endPoint y: 391, distance: 43.9
click at [1000, 391] on div at bounding box center [1016, 331] width 352 height 584
